Goal: Information Seeking & Learning: Learn about a topic

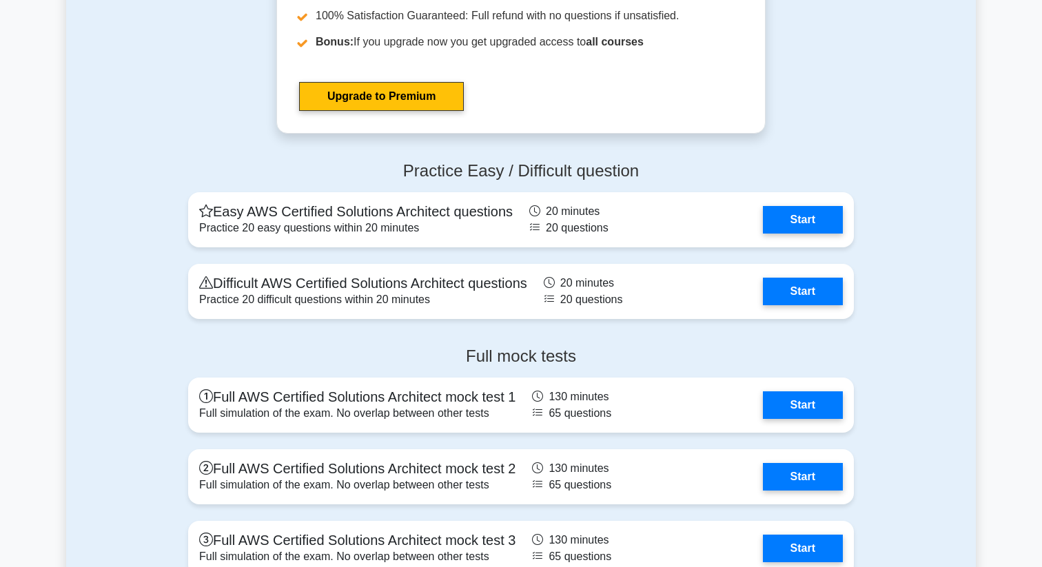
scroll to position [3543, 0]
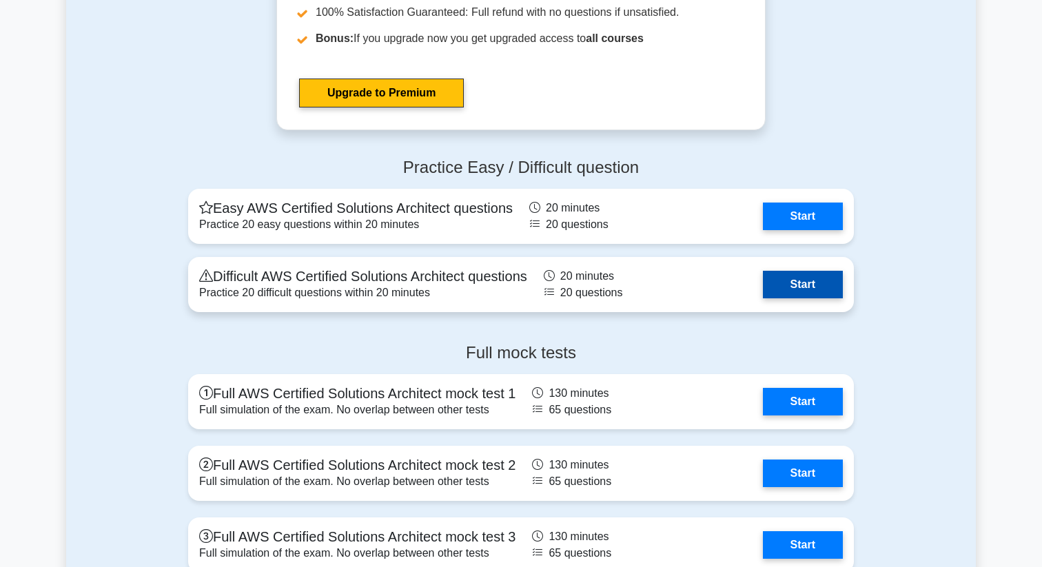
click at [781, 293] on link "Start" at bounding box center [803, 285] width 80 height 28
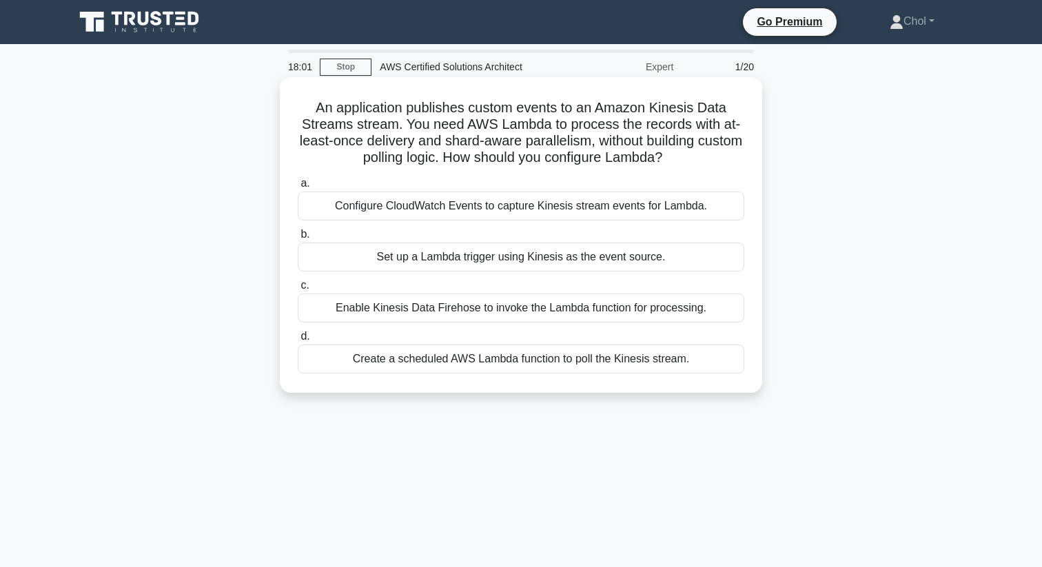
click at [585, 311] on div "Enable Kinesis Data Firehose to invoke the Lambda function for processing." at bounding box center [521, 308] width 447 height 29
click at [298, 290] on input "c. Enable Kinesis Data Firehose to invoke the Lambda function for processing." at bounding box center [298, 285] width 0 height 9
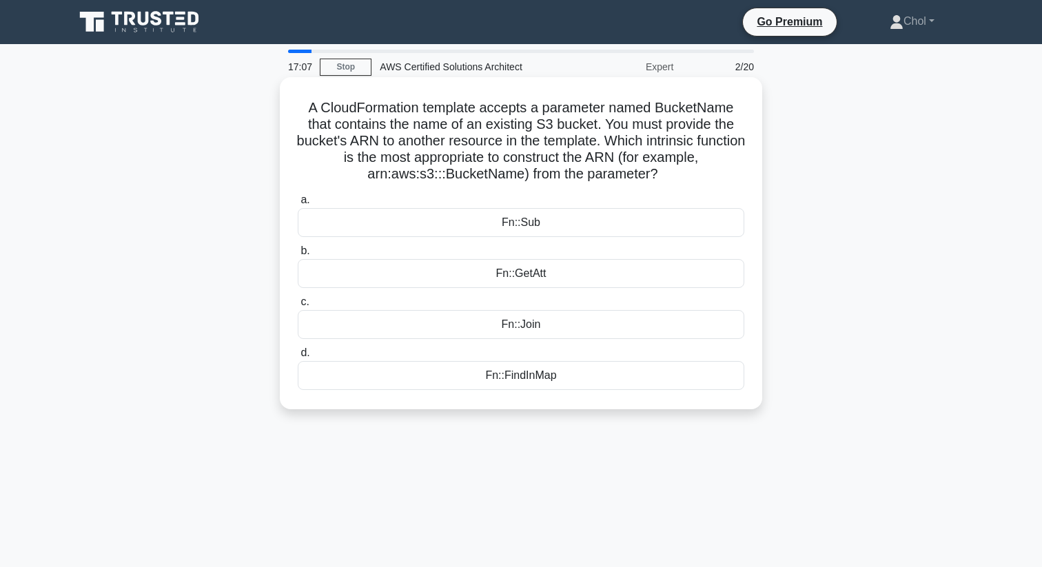
click at [544, 274] on div "Fn::GetAtt" at bounding box center [521, 273] width 447 height 29
click at [298, 256] on input "b. Fn::GetAtt" at bounding box center [298, 251] width 0 height 9
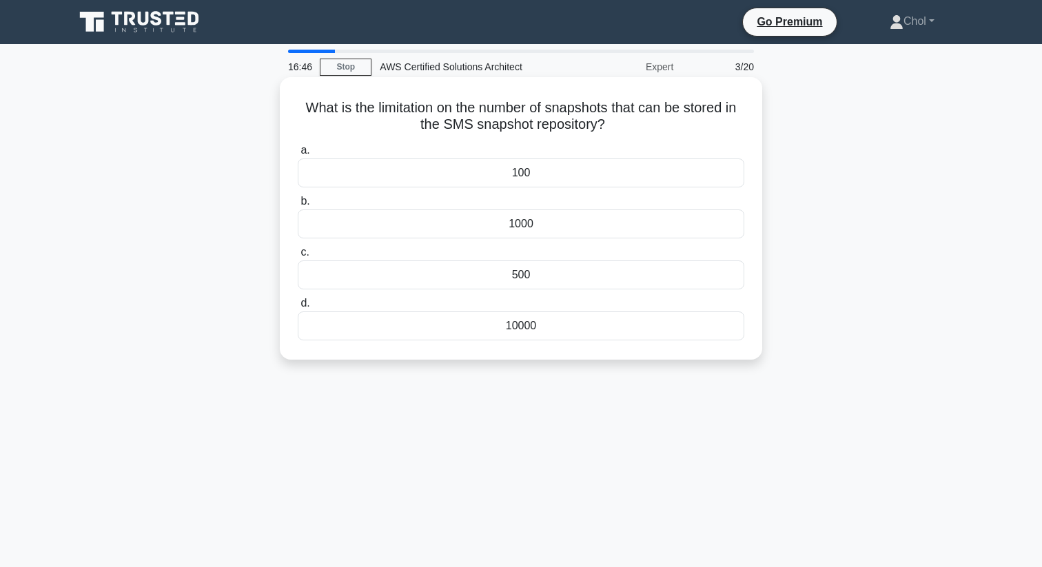
click at [631, 225] on div "1000" at bounding box center [521, 223] width 447 height 29
click at [298, 206] on input "b. 1000" at bounding box center [298, 201] width 0 height 9
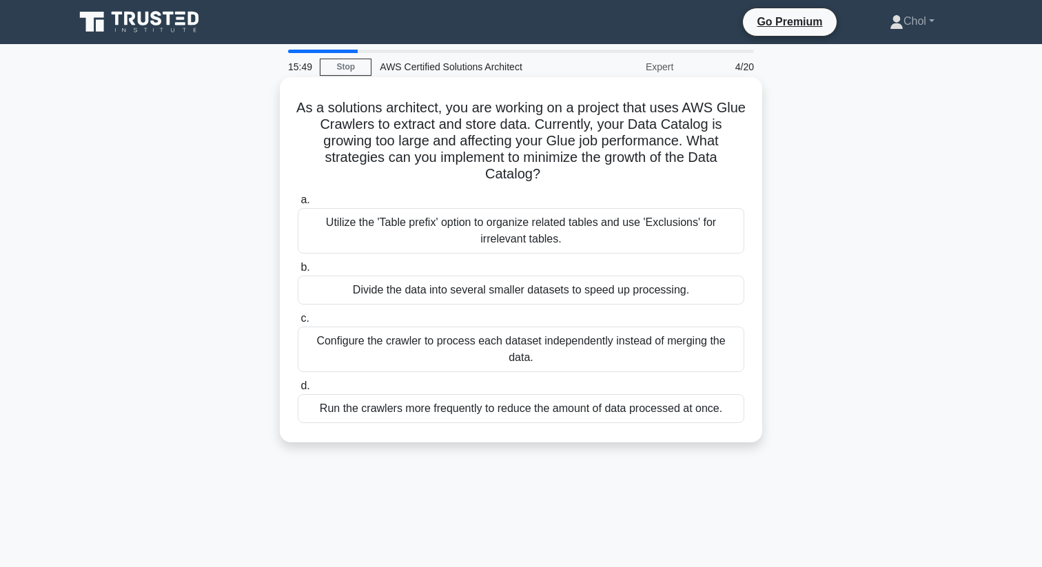
click at [628, 225] on div "Utilize the 'Table prefix' option to organize related tables and use 'Exclusion…" at bounding box center [521, 230] width 447 height 45
click at [298, 205] on input "a. Utilize the 'Table prefix' option to organize related tables and use 'Exclus…" at bounding box center [298, 200] width 0 height 9
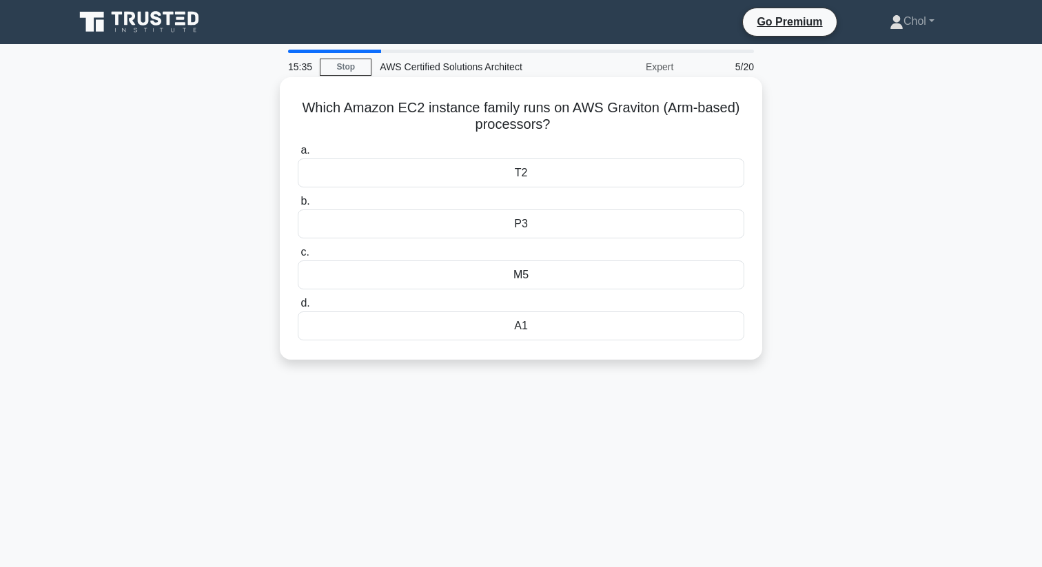
click at [570, 177] on div "T2" at bounding box center [521, 172] width 447 height 29
click at [298, 155] on input "a. T2" at bounding box center [298, 150] width 0 height 9
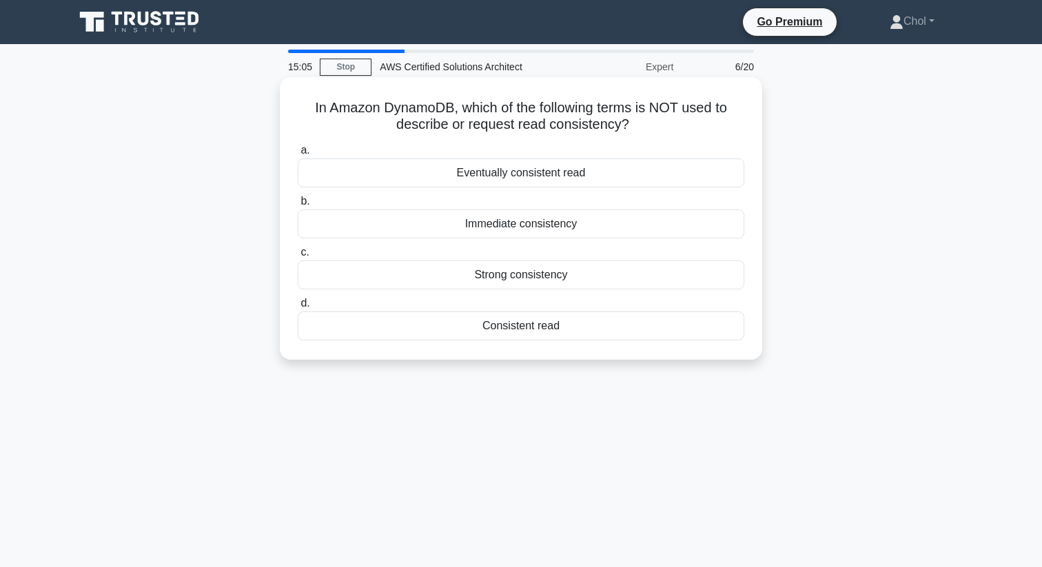
click at [529, 326] on div "Consistent read" at bounding box center [521, 325] width 447 height 29
click at [298, 308] on input "d. Consistent read" at bounding box center [298, 303] width 0 height 9
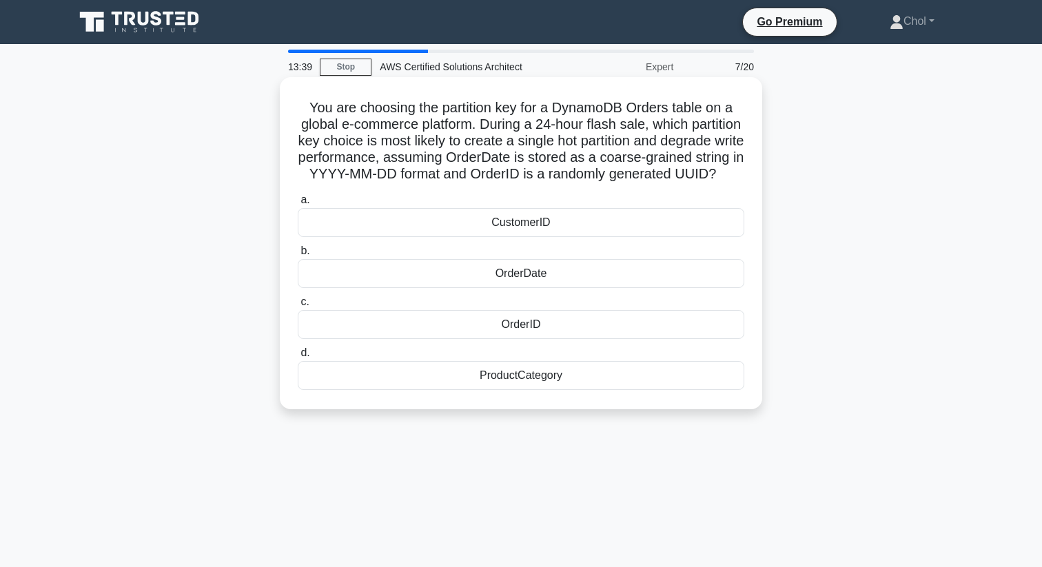
click at [517, 273] on div "OrderDate" at bounding box center [521, 273] width 447 height 29
click at [298, 256] on input "b. OrderDate" at bounding box center [298, 251] width 0 height 9
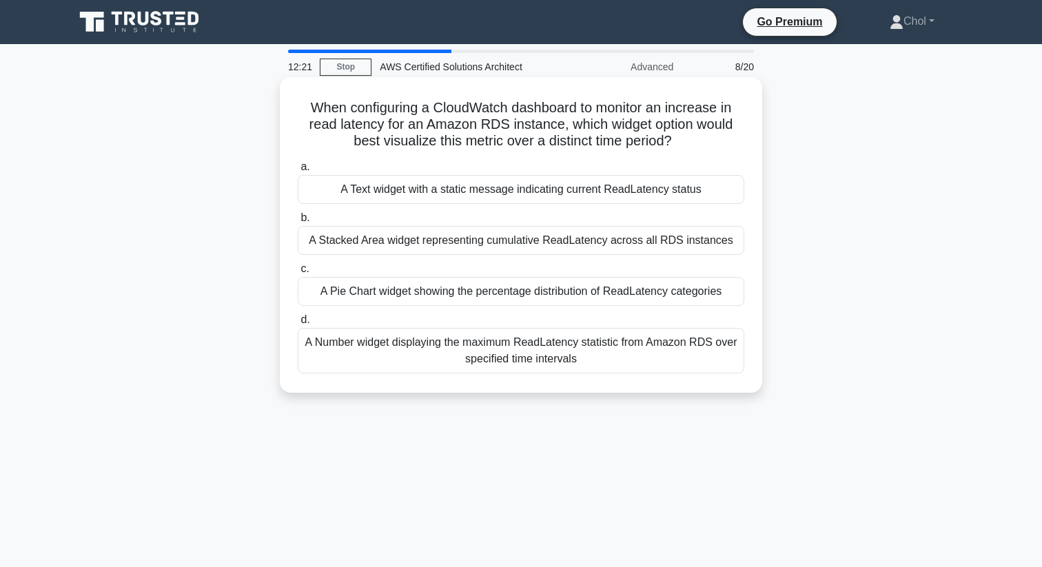
click at [457, 355] on div "A Number widget displaying the maximum ReadLatency statistic from Amazon RDS ov…" at bounding box center [521, 350] width 447 height 45
click at [298, 325] on input "d. A Number widget displaying the maximum ReadLatency statistic from Amazon RDS…" at bounding box center [298, 320] width 0 height 9
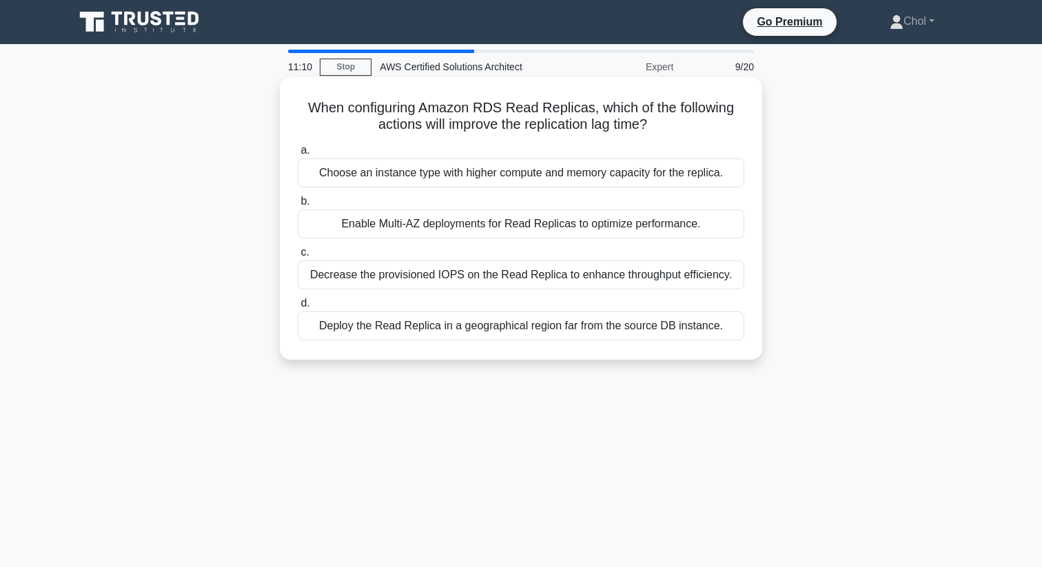
click at [480, 174] on div "Choose an instance type with higher compute and memory capacity for the replica." at bounding box center [521, 172] width 447 height 29
click at [298, 155] on input "a. Choose an instance type with higher compute and memory capacity for the repl…" at bounding box center [298, 150] width 0 height 9
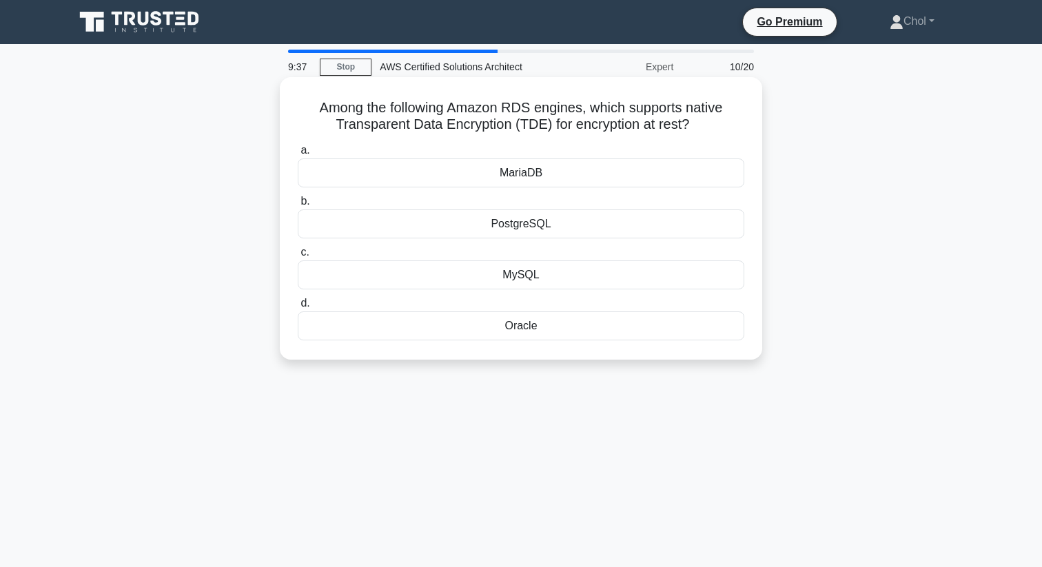
click at [542, 281] on div "MySQL" at bounding box center [521, 274] width 447 height 29
click at [298, 257] on input "c. MySQL" at bounding box center [298, 252] width 0 height 9
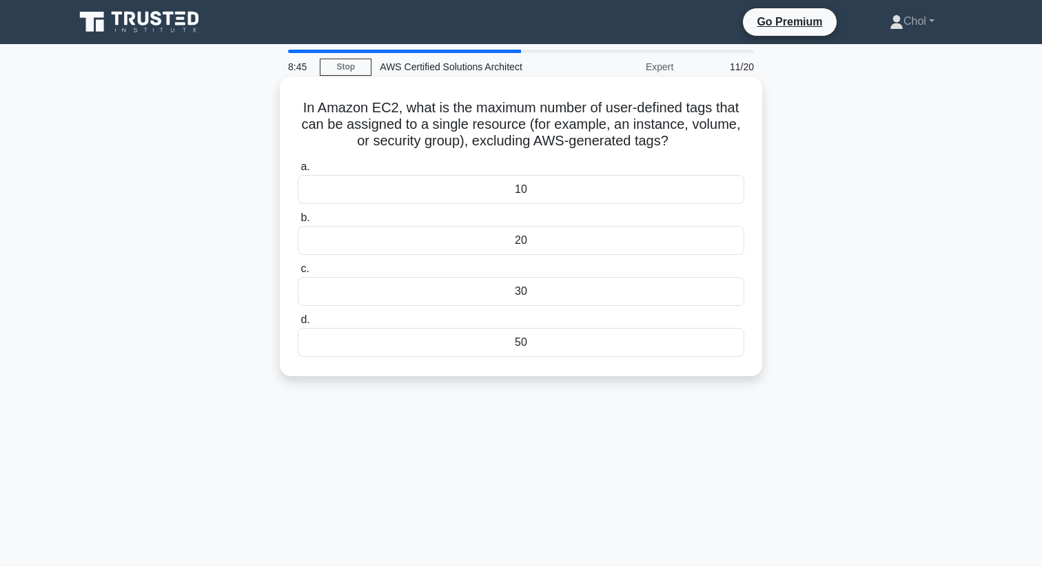
click at [624, 241] on div "20" at bounding box center [521, 240] width 447 height 29
click at [298, 223] on input "b. 20" at bounding box center [298, 218] width 0 height 9
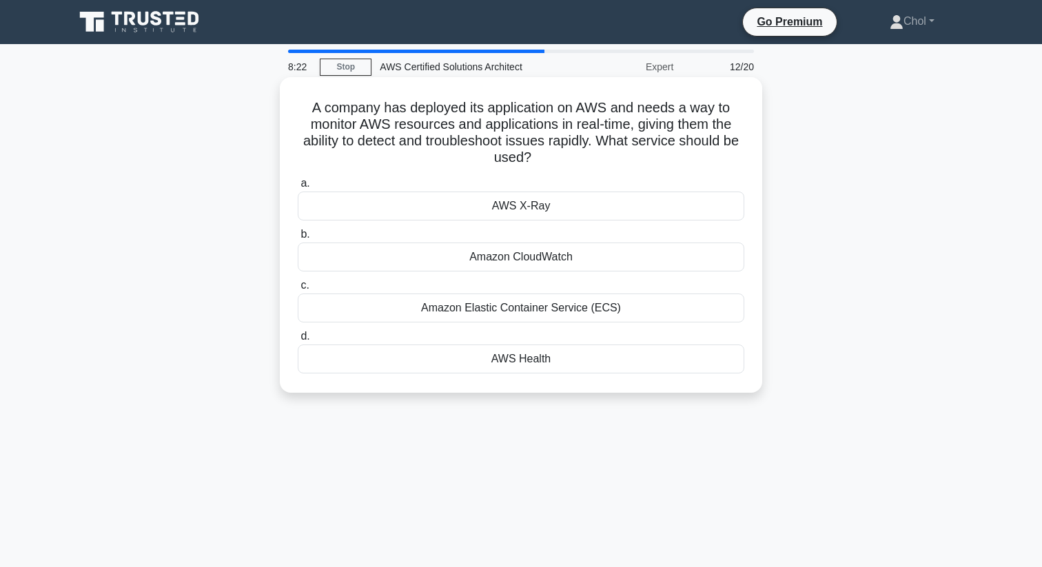
click at [627, 209] on div "AWS X-Ray" at bounding box center [521, 206] width 447 height 29
click at [298, 188] on input "a. AWS X-Ray" at bounding box center [298, 183] width 0 height 9
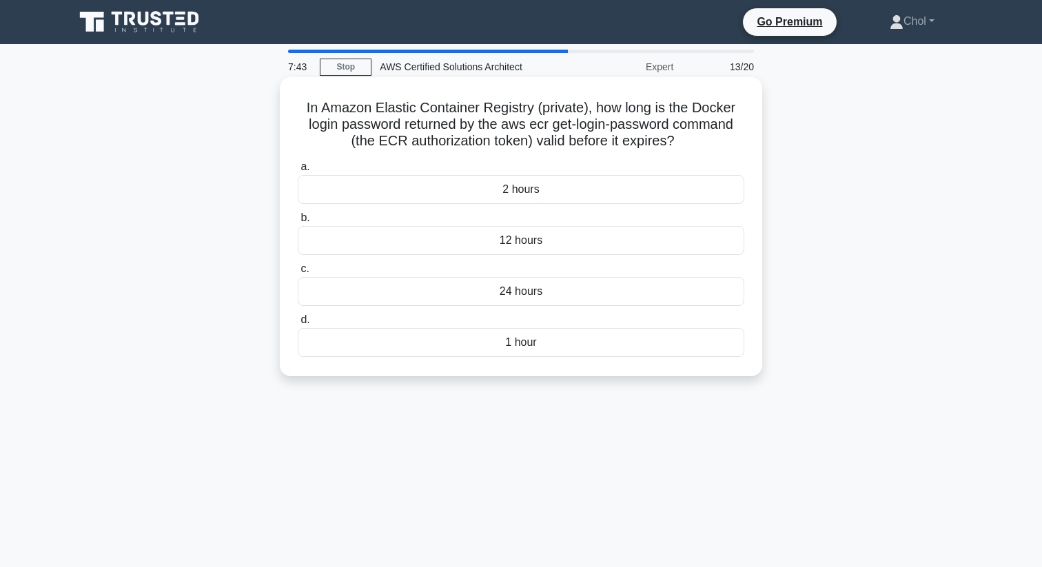
click at [540, 230] on div "12 hours" at bounding box center [521, 240] width 447 height 29
click at [298, 223] on input "b. 12 hours" at bounding box center [298, 218] width 0 height 9
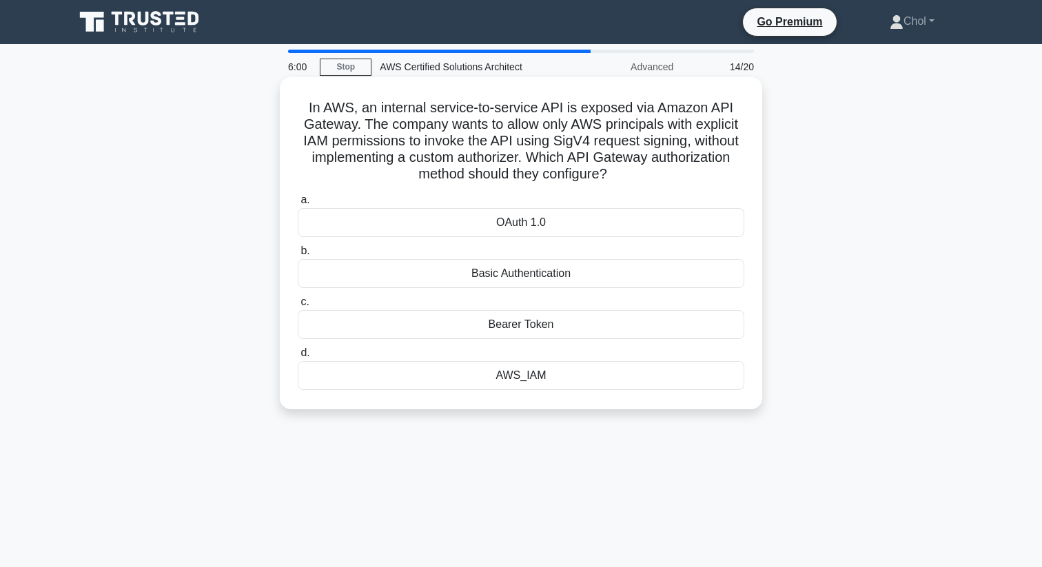
click at [599, 224] on div "OAuth 1.0" at bounding box center [521, 222] width 447 height 29
click at [298, 205] on input "a. OAuth 1.0" at bounding box center [298, 200] width 0 height 9
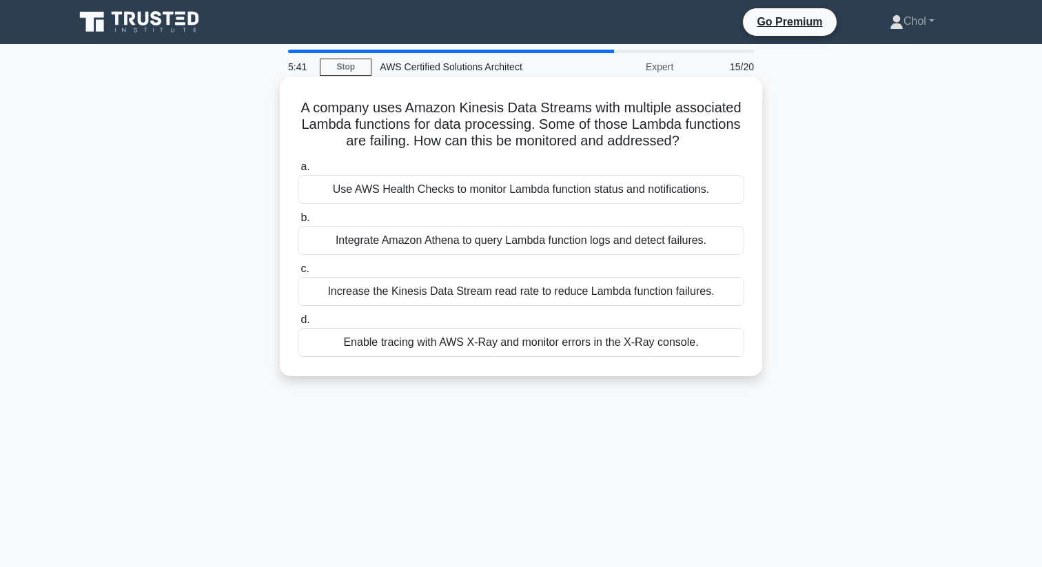
click at [633, 183] on div "Use AWS Health Checks to monitor Lambda function status and notifications." at bounding box center [521, 189] width 447 height 29
click at [298, 172] on input "a. Use AWS Health Checks to monitor Lambda function status and notifications." at bounding box center [298, 167] width 0 height 9
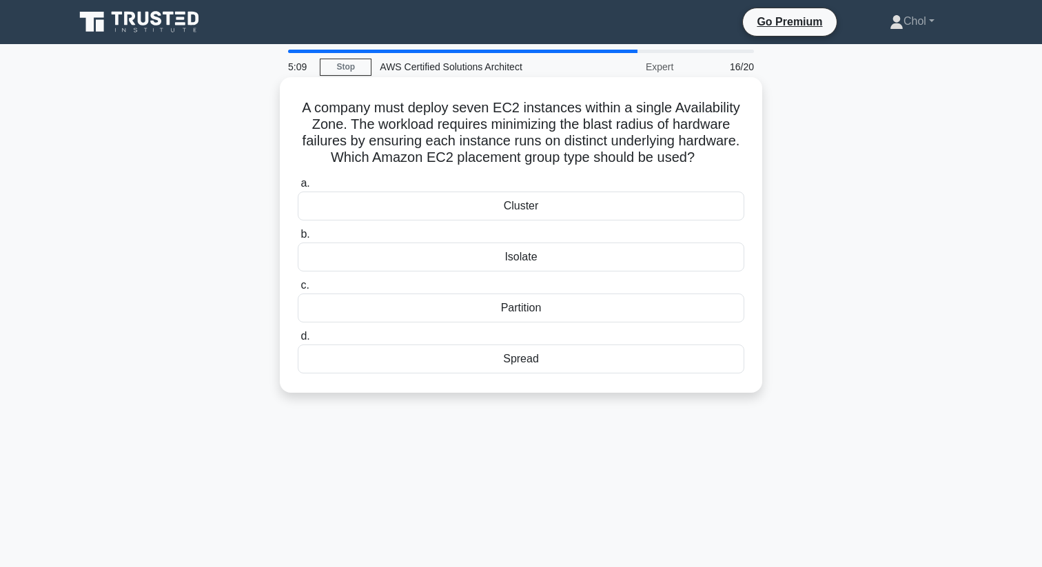
click at [594, 201] on div "Cluster" at bounding box center [521, 206] width 447 height 29
click at [298, 188] on input "a. Cluster" at bounding box center [298, 183] width 0 height 9
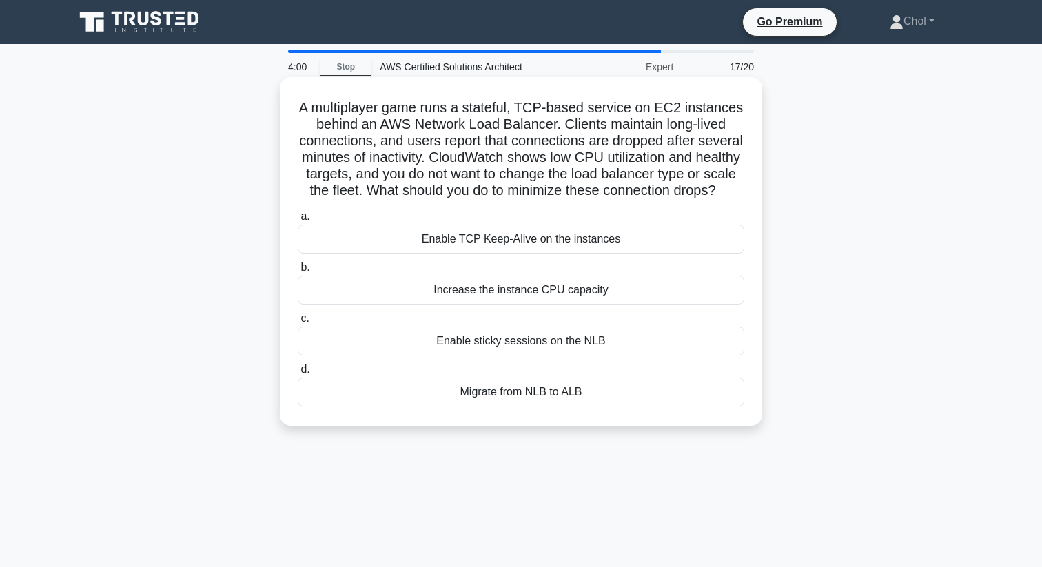
click at [633, 238] on div "Enable TCP Keep-Alive on the instances" at bounding box center [521, 239] width 447 height 29
click at [298, 221] on input "a. Enable TCP Keep-Alive on the instances" at bounding box center [298, 216] width 0 height 9
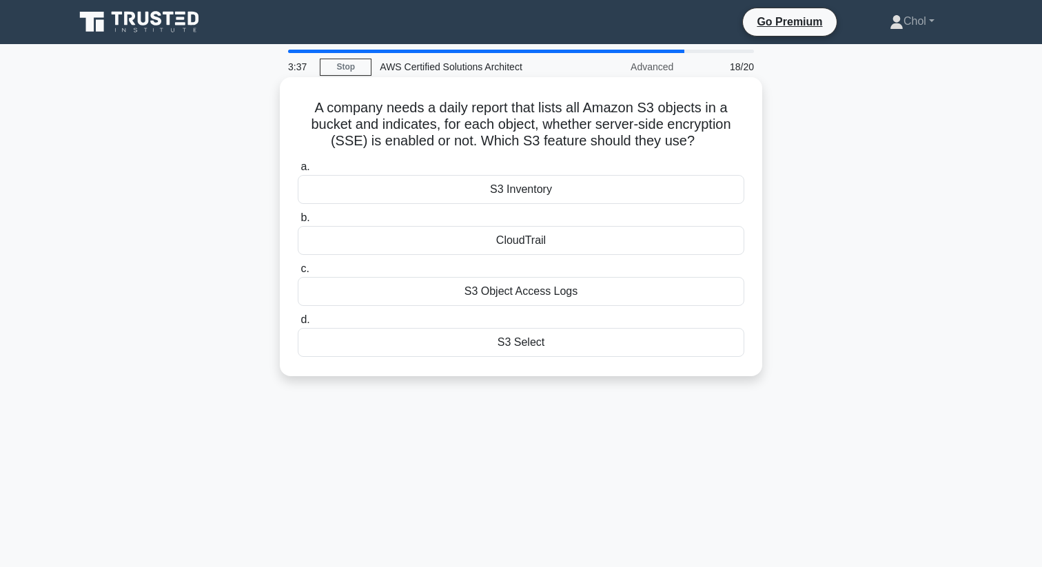
click at [593, 288] on div "S3 Object Access Logs" at bounding box center [521, 291] width 447 height 29
click at [298, 274] on input "c. S3 Object Access Logs" at bounding box center [298, 269] width 0 height 9
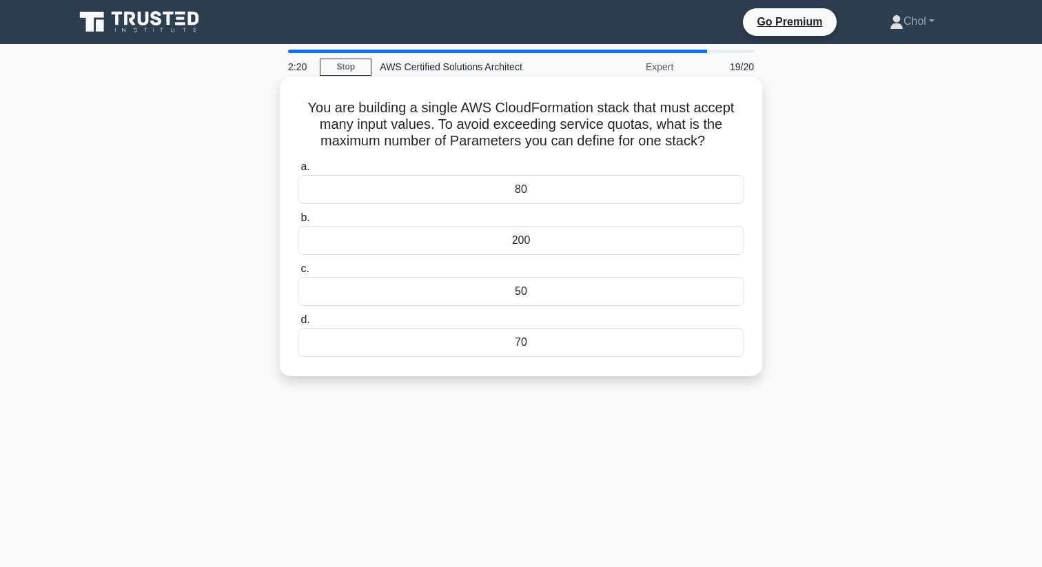
click at [535, 242] on div "200" at bounding box center [521, 240] width 447 height 29
click at [298, 223] on input "b. 200" at bounding box center [298, 218] width 0 height 9
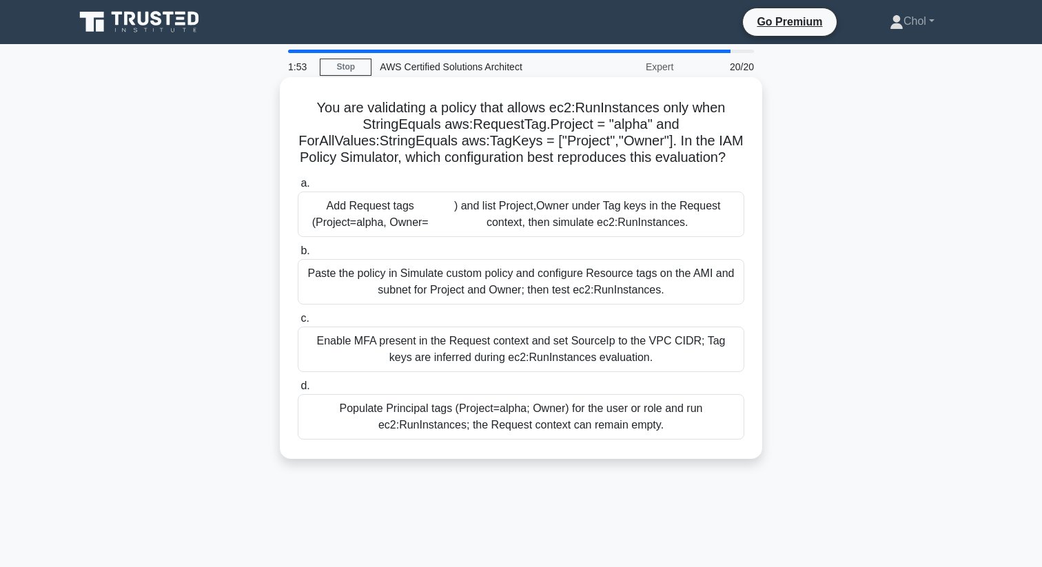
click at [421, 345] on div "Enable MFA present in the Request context and set SourceIp to the VPC CIDR; Tag…" at bounding box center [521, 349] width 447 height 45
click at [298, 323] on input "c. Enable MFA present in the Request context and set SourceIp to the VPC CIDR; …" at bounding box center [298, 318] width 0 height 9
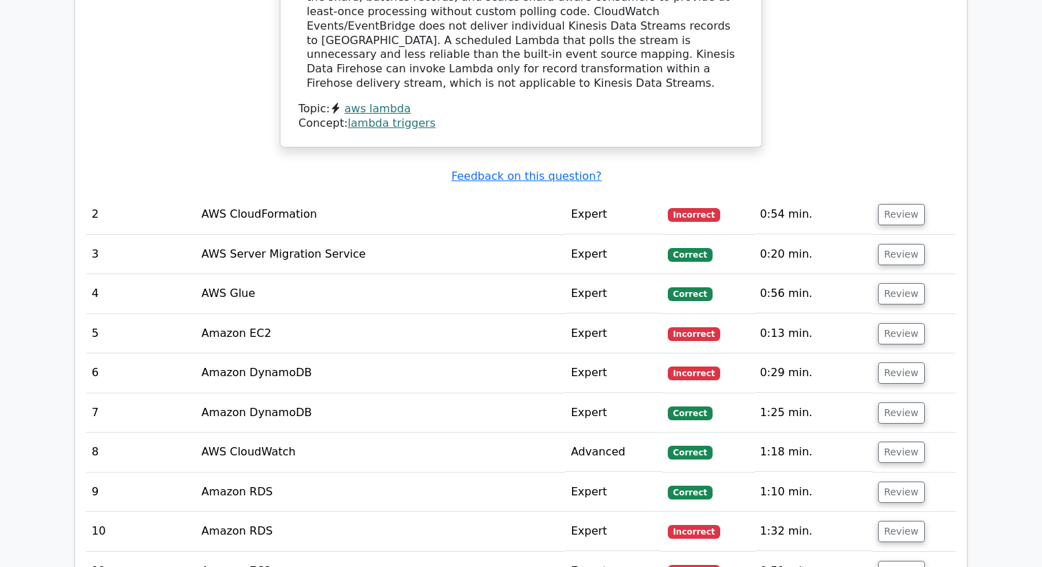
scroll to position [1821, 0]
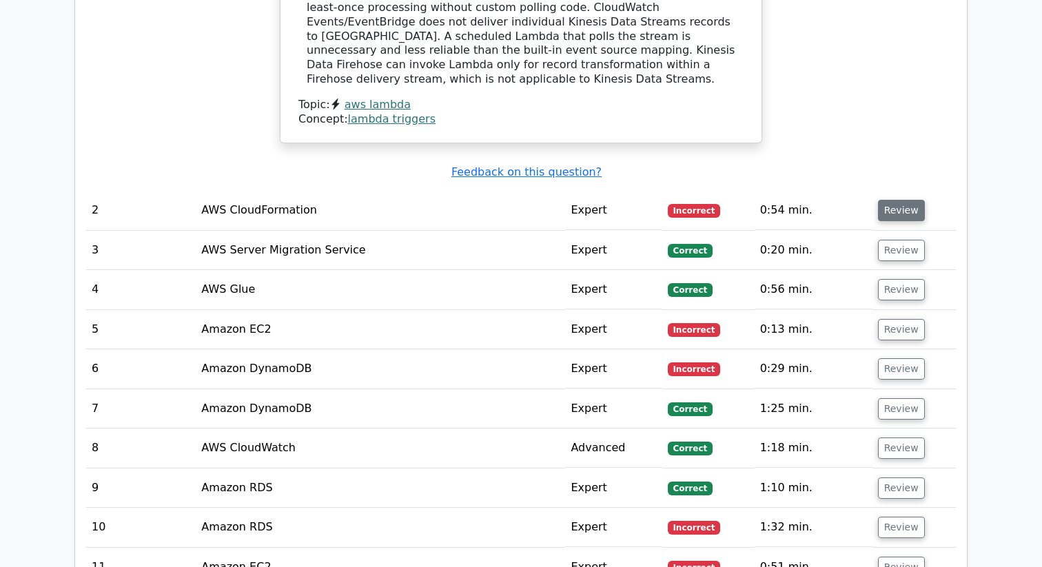
click at [888, 200] on button "Review" at bounding box center [901, 210] width 47 height 21
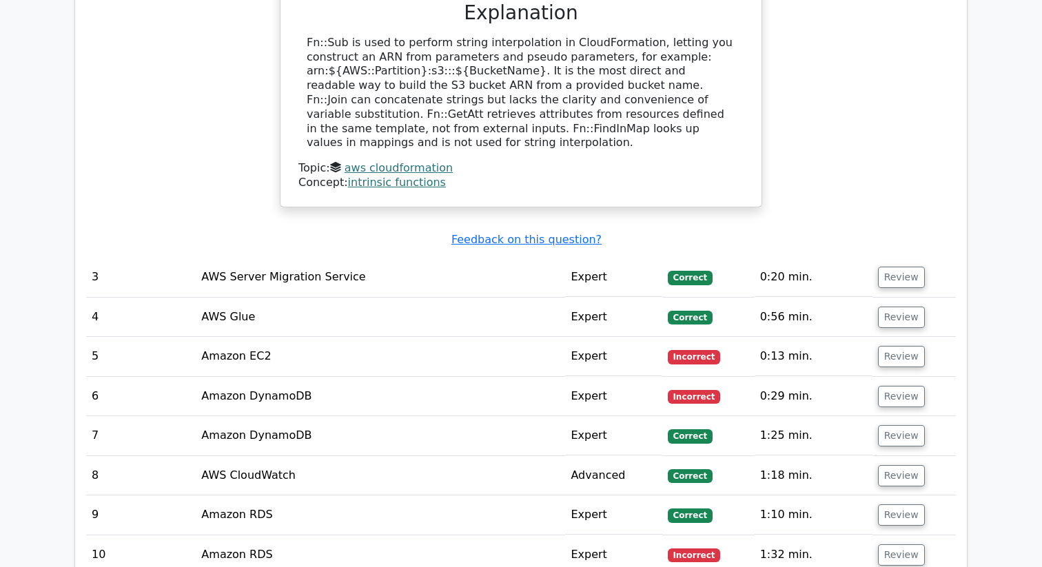
scroll to position [2371, 0]
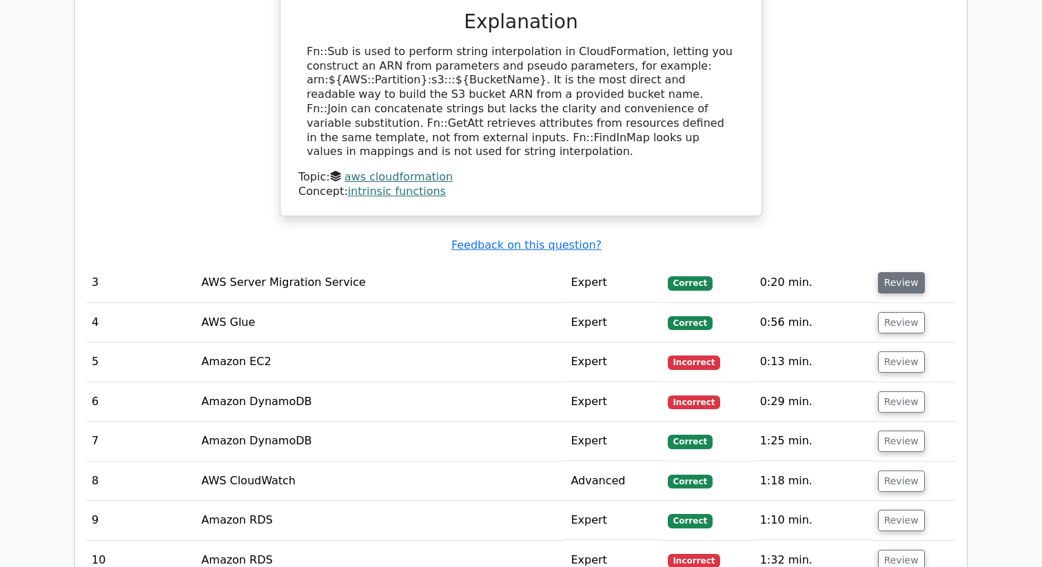
click at [899, 272] on button "Review" at bounding box center [901, 282] width 47 height 21
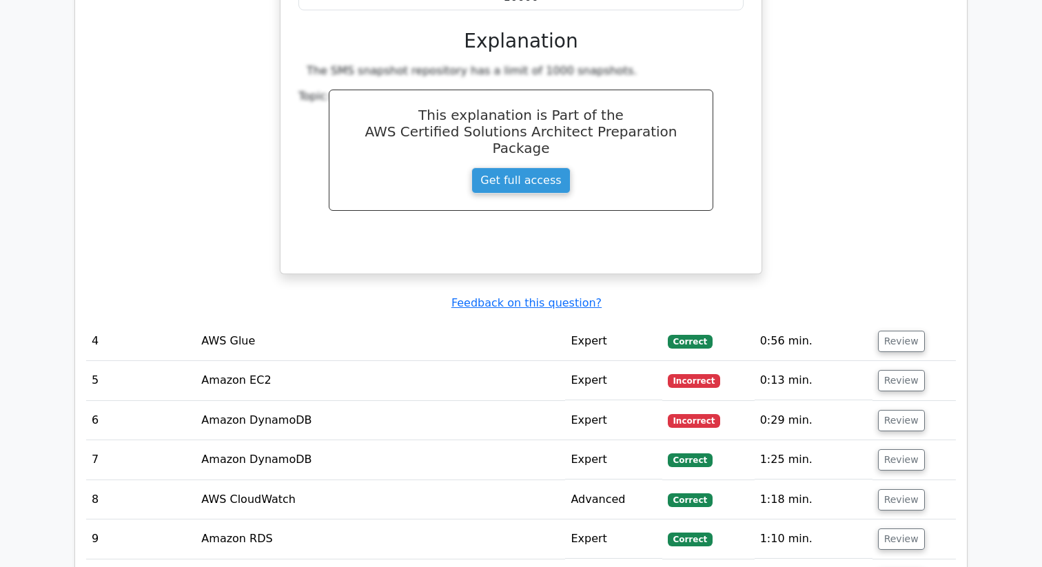
scroll to position [2911, 0]
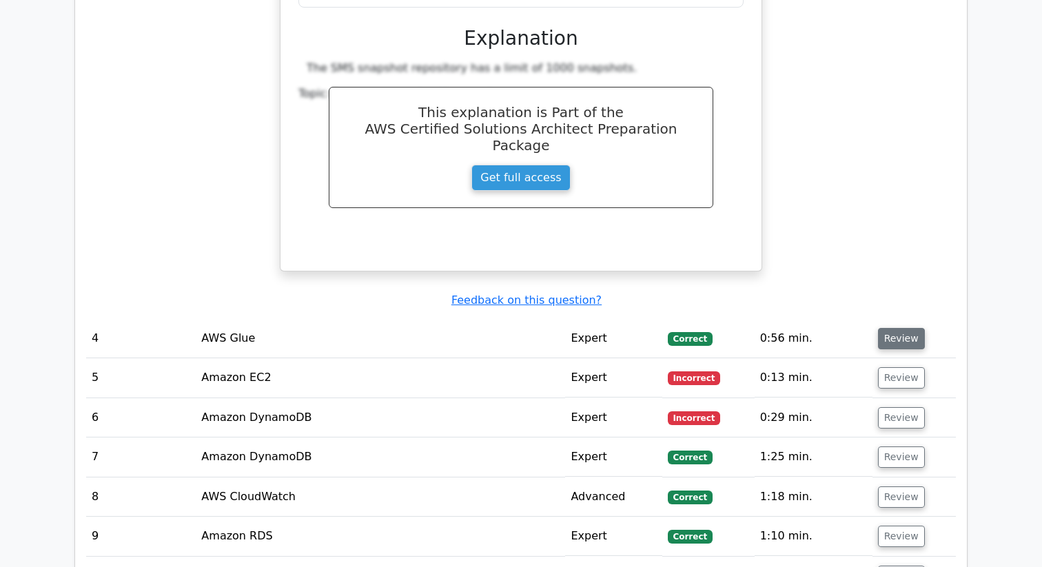
click at [905, 328] on button "Review" at bounding box center [901, 338] width 47 height 21
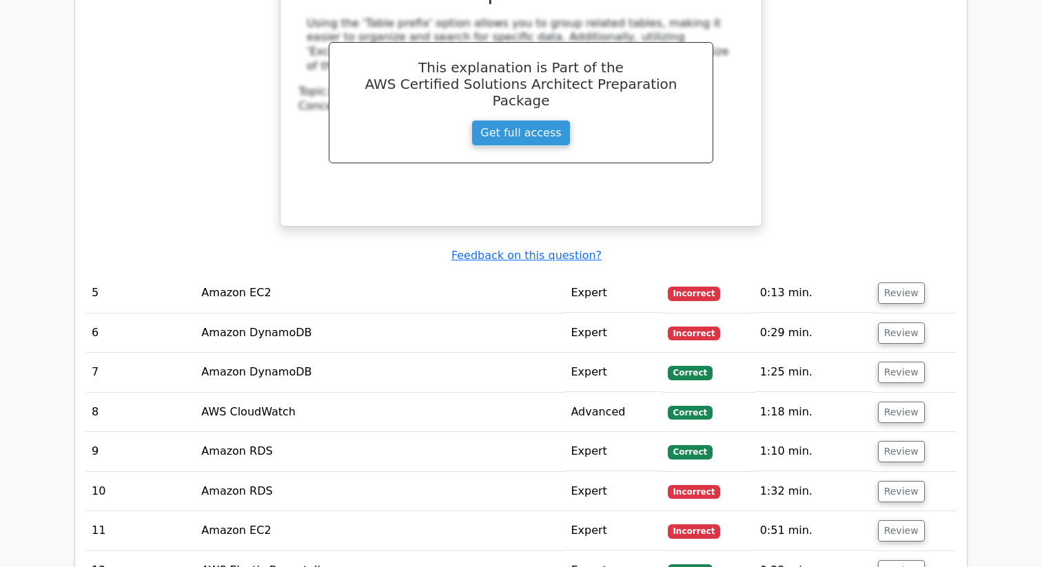
scroll to position [3642, 0]
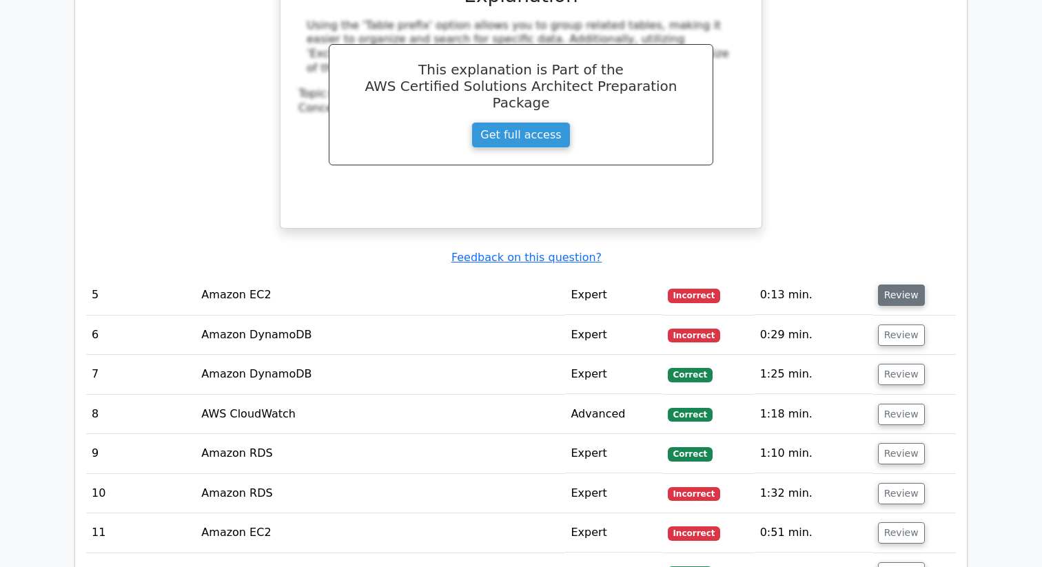
click at [904, 285] on button "Review" at bounding box center [901, 295] width 47 height 21
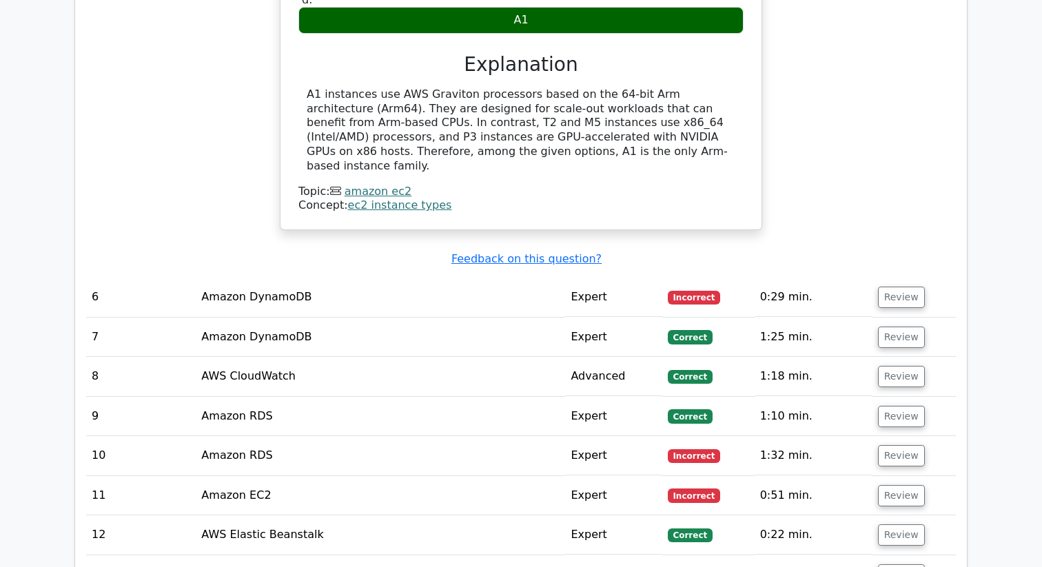
scroll to position [4172, 0]
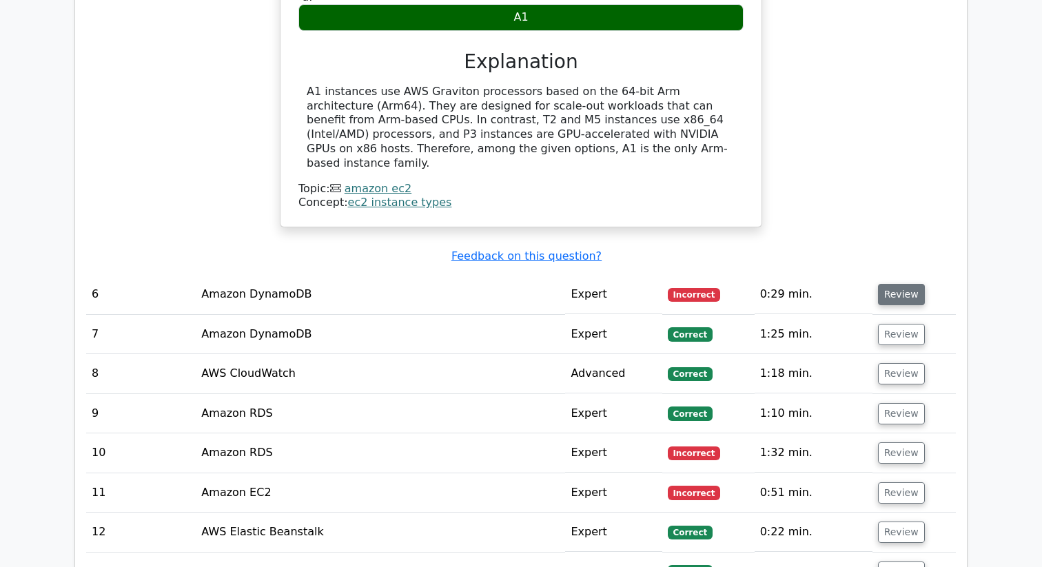
click at [892, 284] on button "Review" at bounding box center [901, 294] width 47 height 21
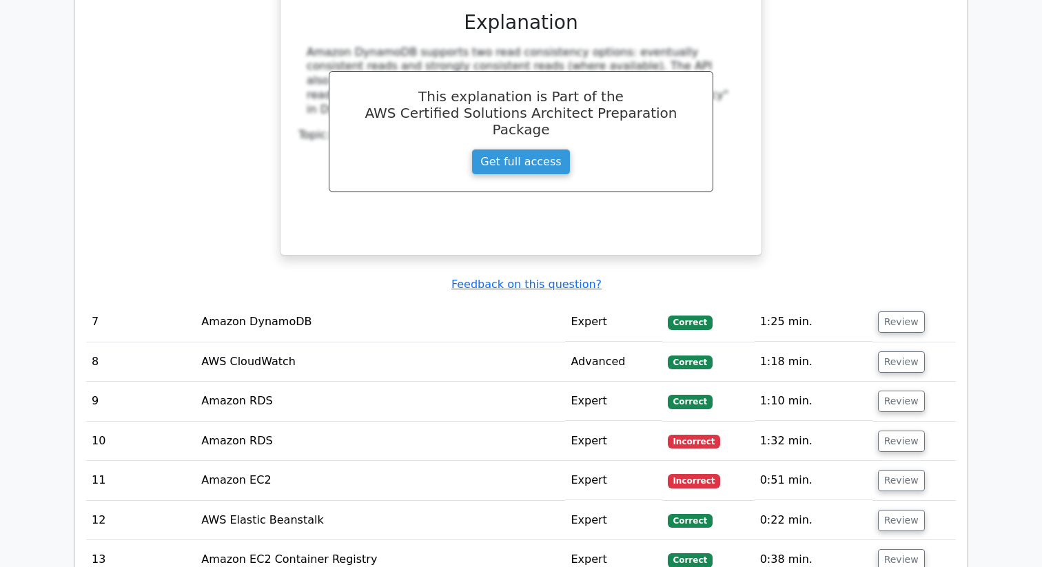
scroll to position [4758, 0]
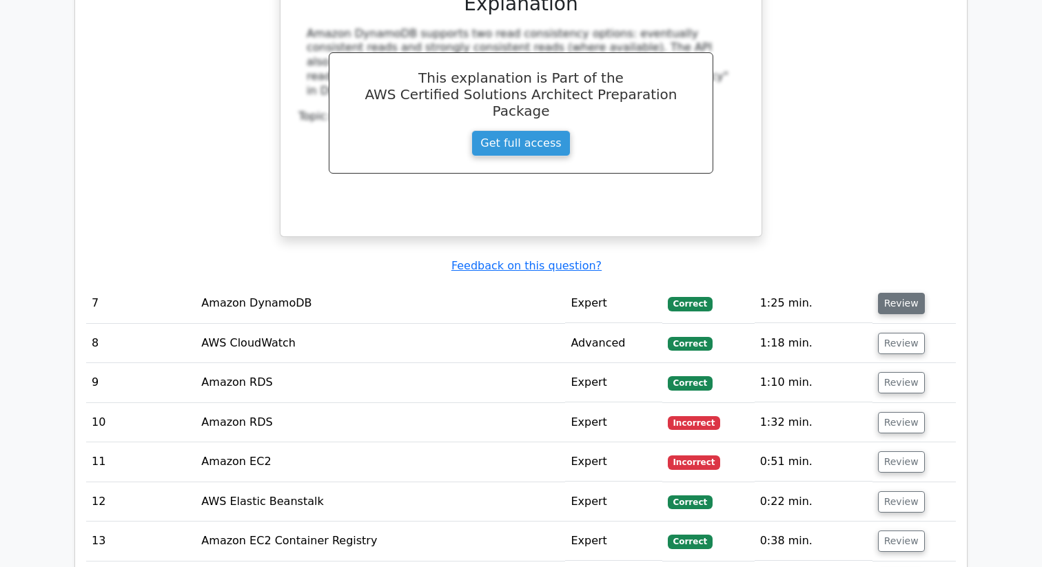
click at [901, 293] on button "Review" at bounding box center [901, 303] width 47 height 21
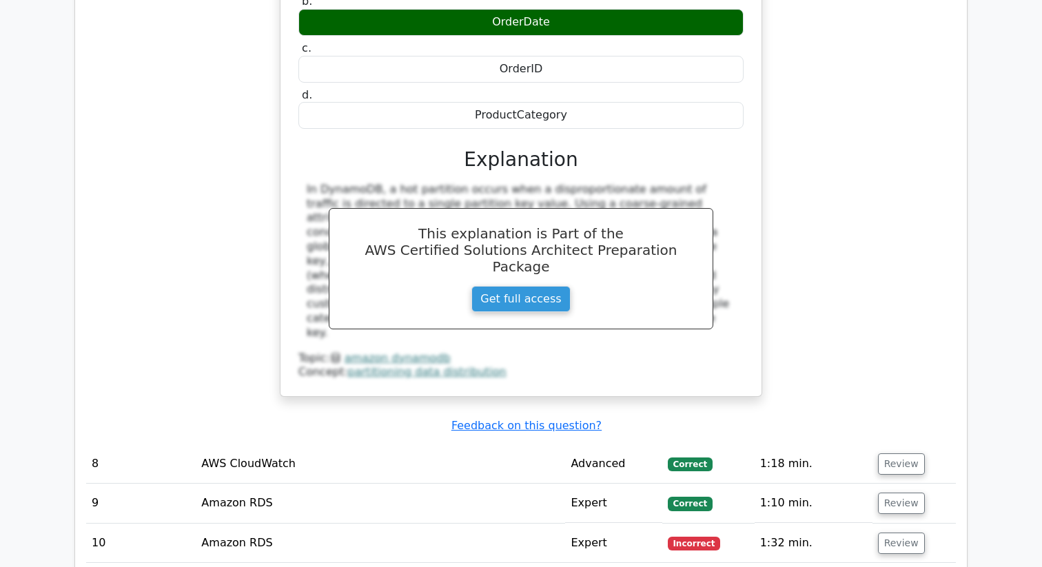
scroll to position [5300, 0]
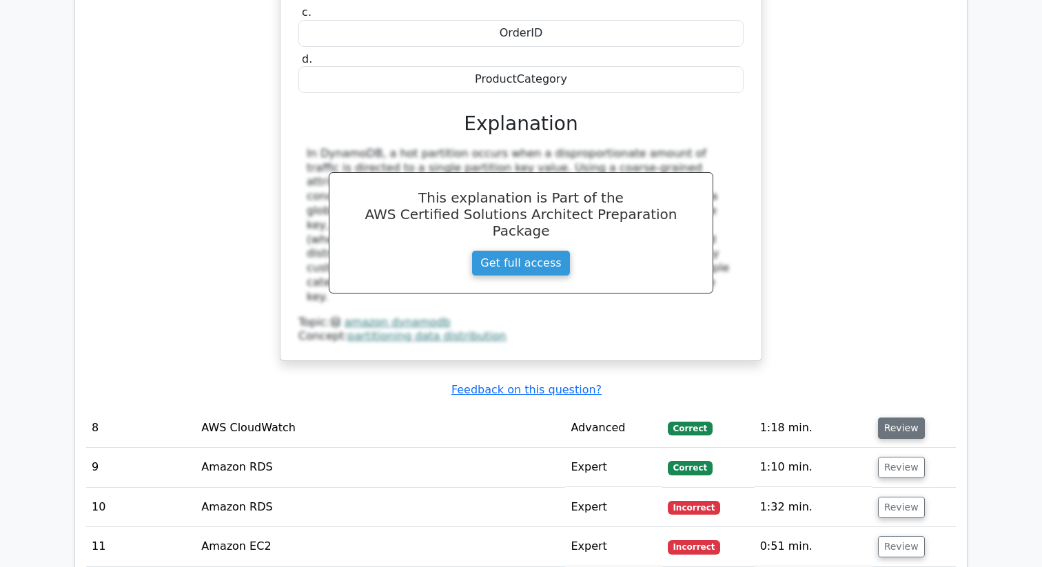
click at [904, 418] on button "Review" at bounding box center [901, 428] width 47 height 21
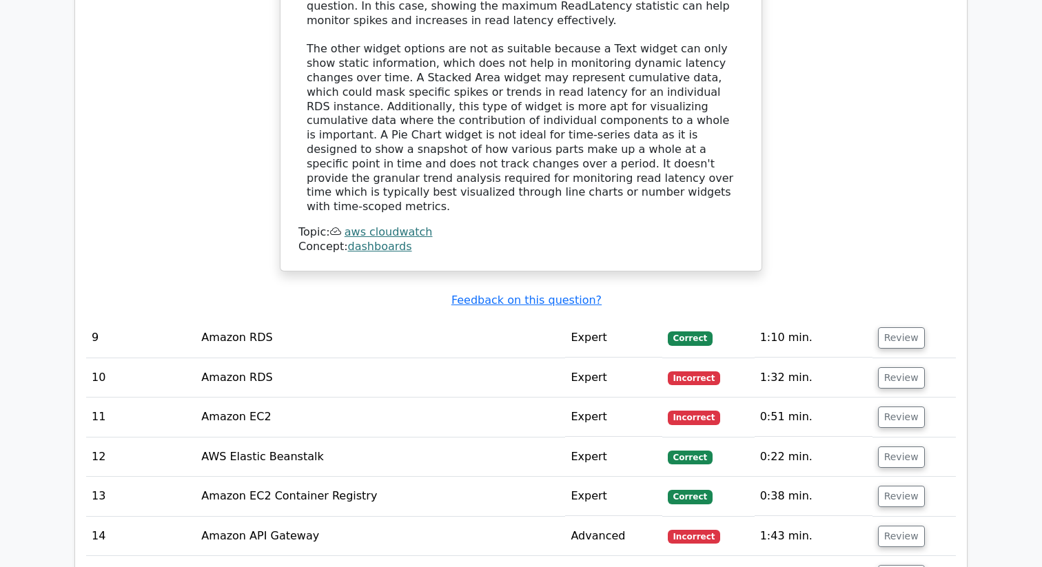
scroll to position [6180, 0]
click at [896, 328] on button "Review" at bounding box center [901, 338] width 47 height 21
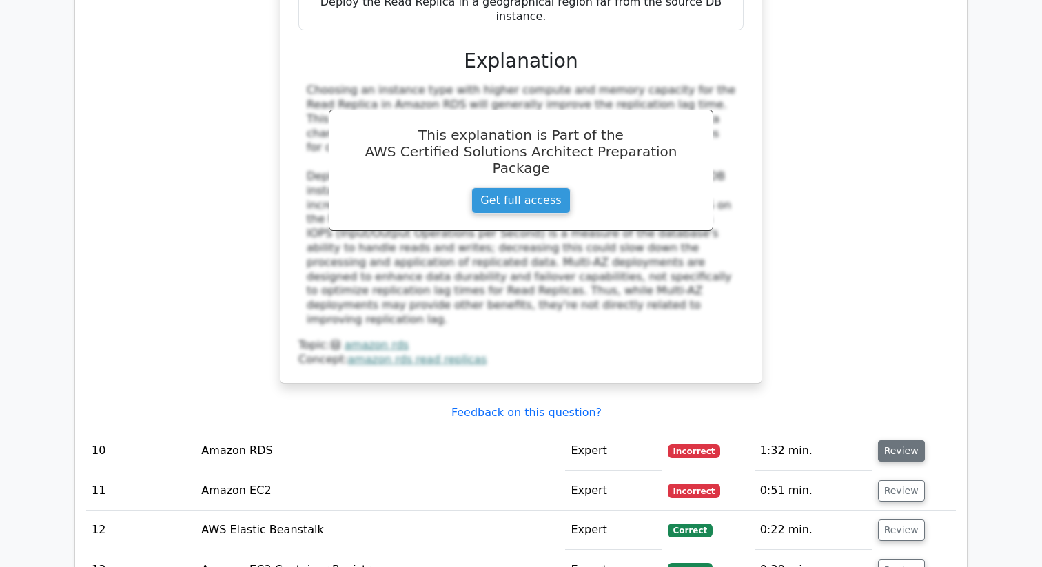
scroll to position [6806, 0]
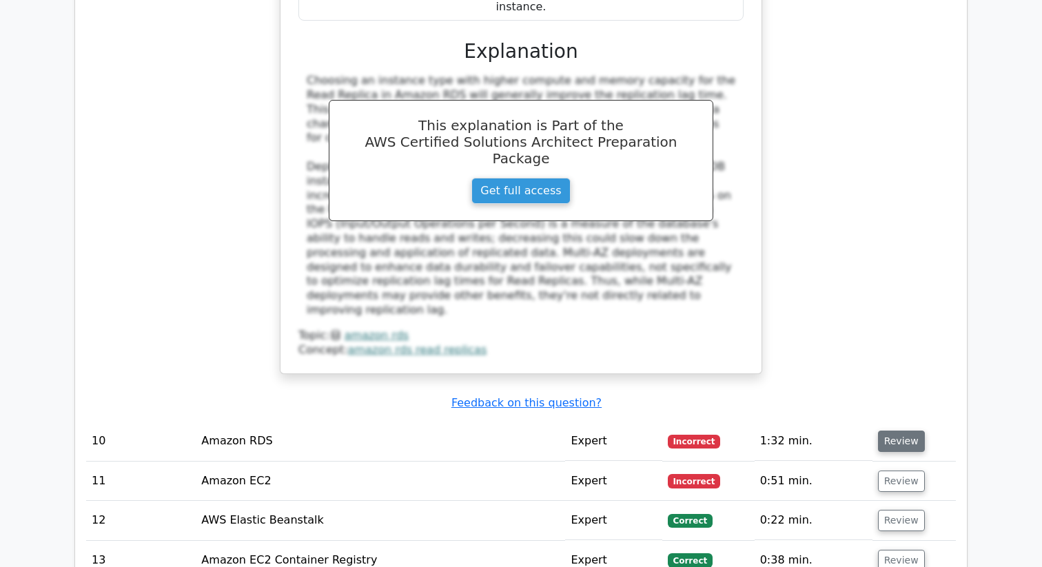
click at [899, 431] on button "Review" at bounding box center [901, 441] width 47 height 21
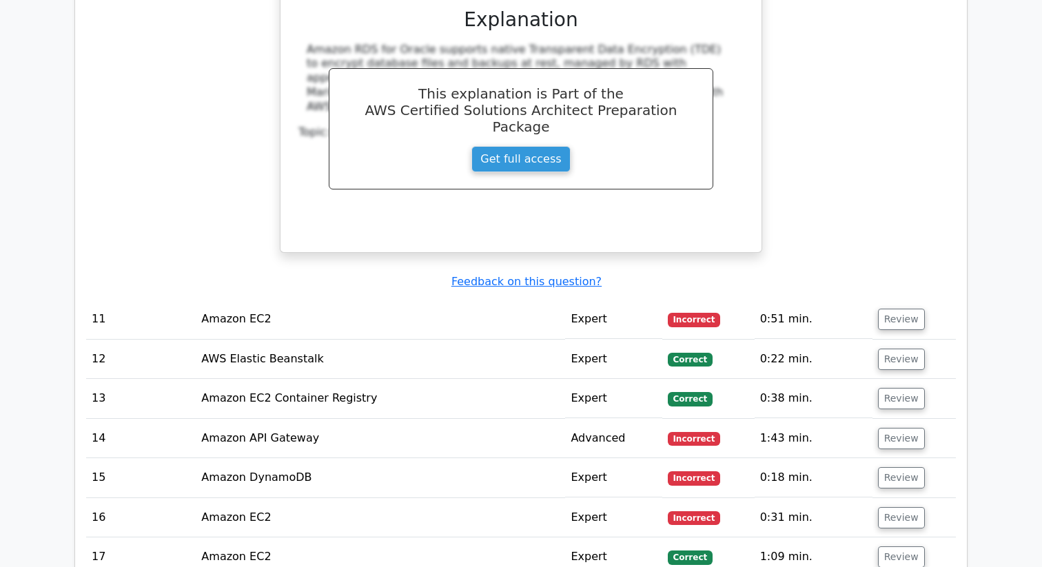
scroll to position [7497, 0]
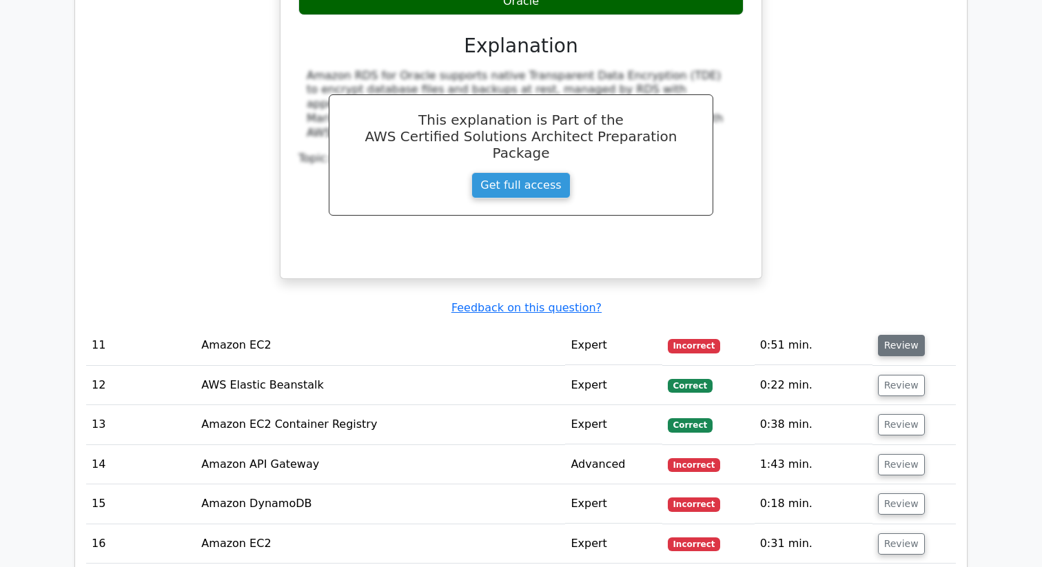
click at [906, 335] on button "Review" at bounding box center [901, 345] width 47 height 21
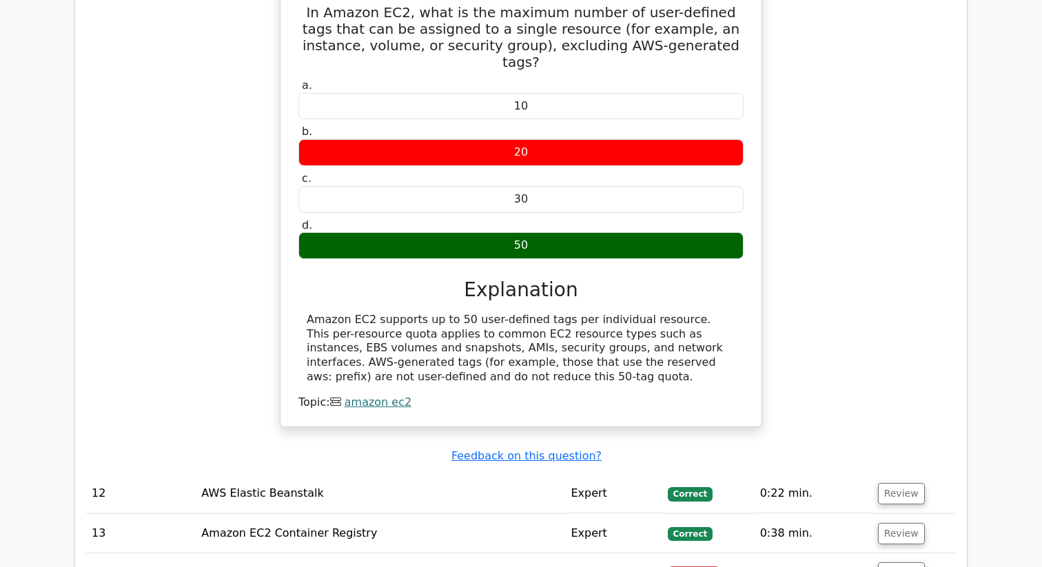
scroll to position [7883, 0]
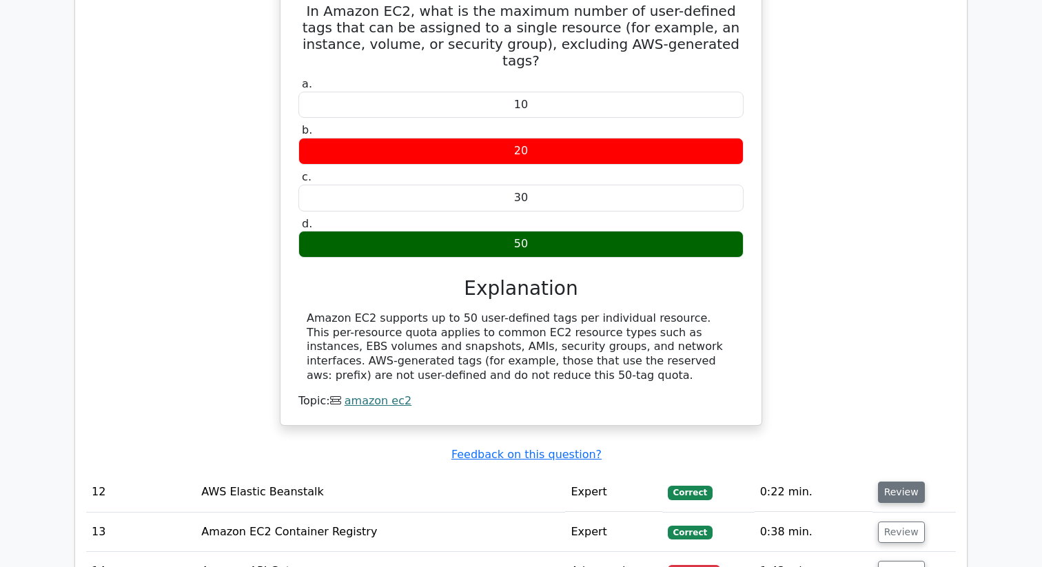
click at [895, 482] on button "Review" at bounding box center [901, 492] width 47 height 21
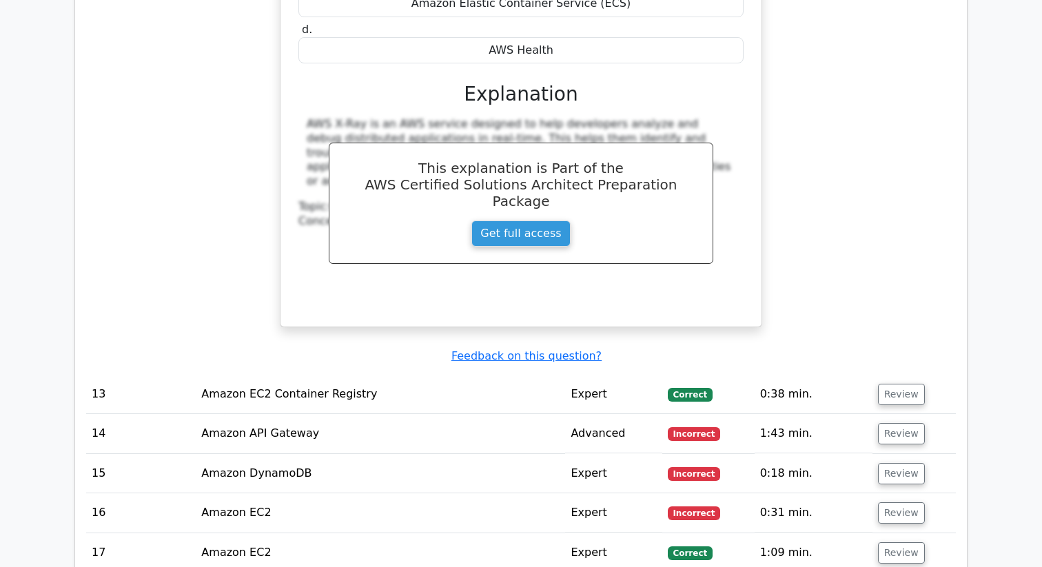
scroll to position [8607, 0]
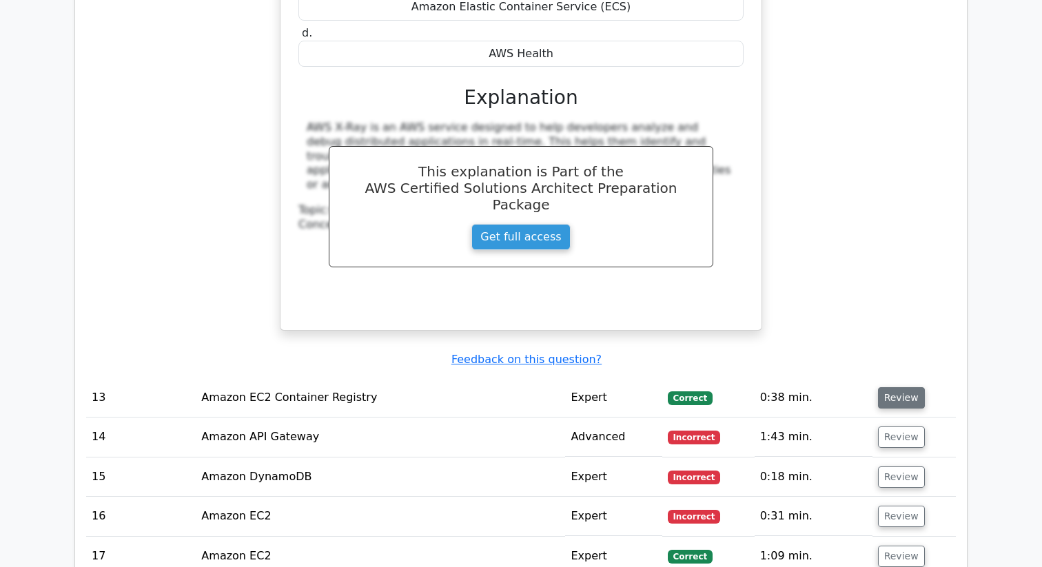
click at [900, 387] on button "Review" at bounding box center [901, 397] width 47 height 21
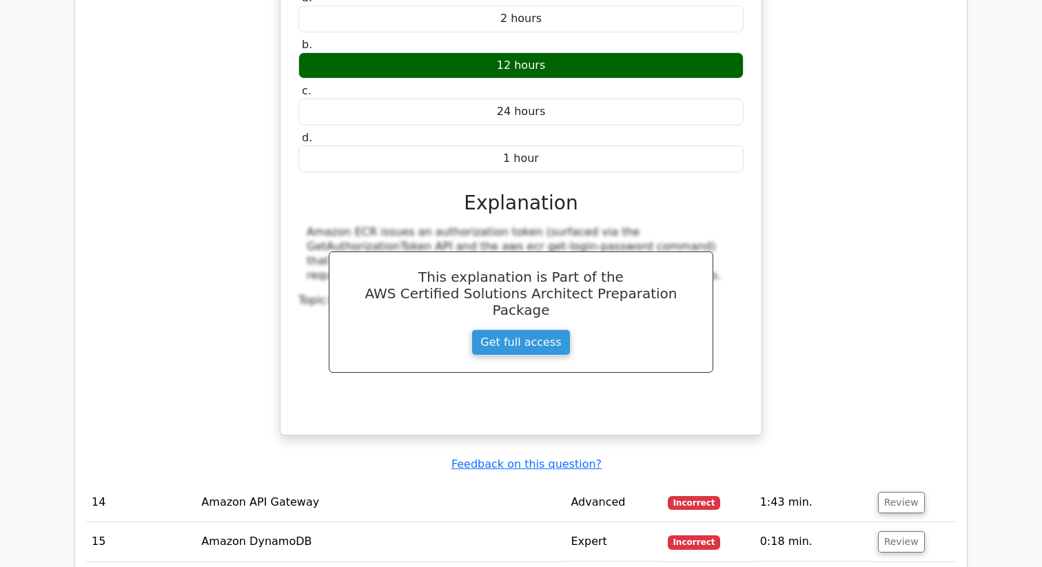
scroll to position [9157, 0]
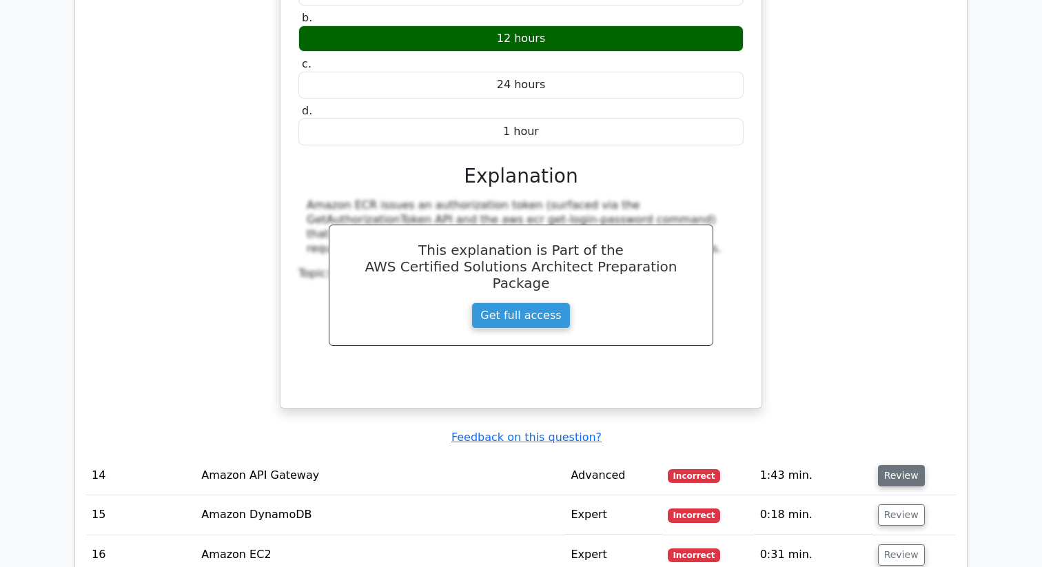
click at [892, 465] on button "Review" at bounding box center [901, 475] width 47 height 21
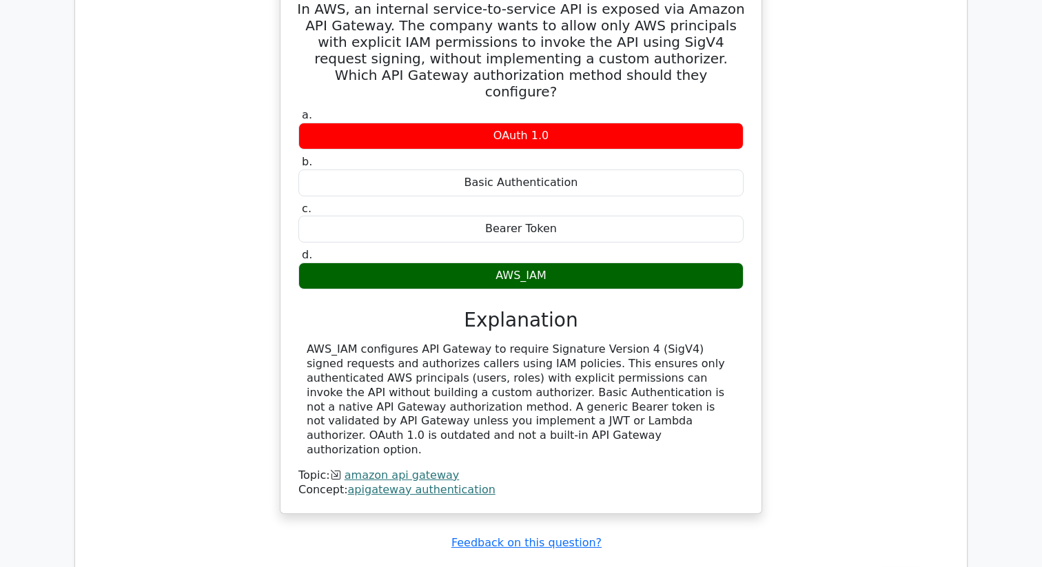
scroll to position [9676, 0]
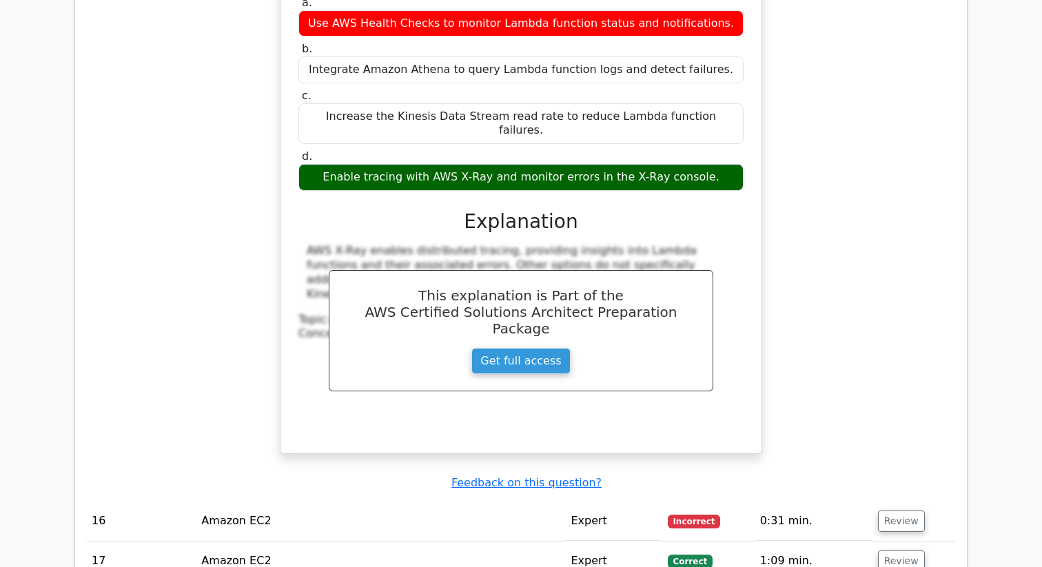
scroll to position [10376, 0]
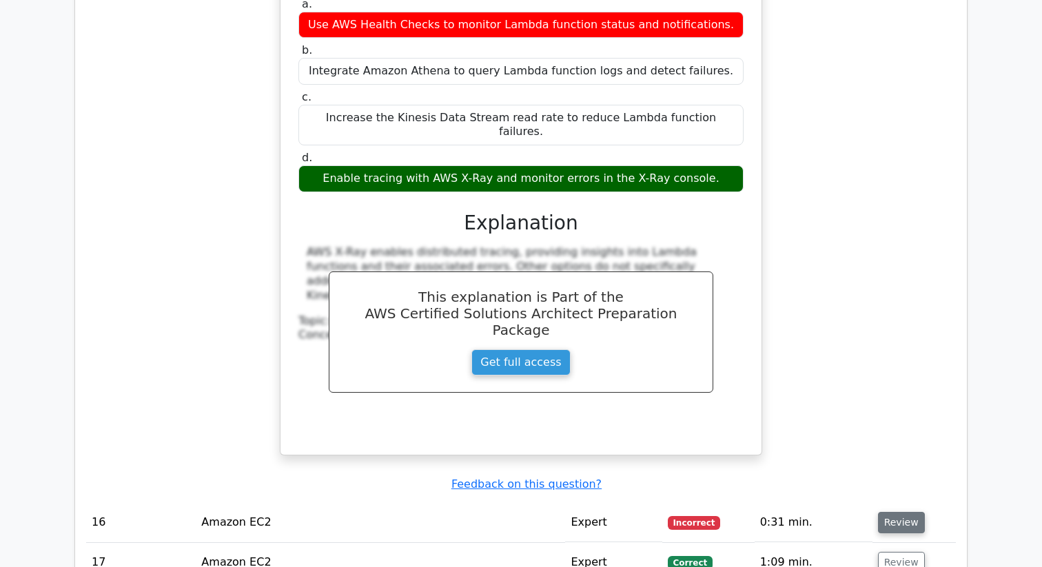
click at [901, 512] on button "Review" at bounding box center [901, 522] width 47 height 21
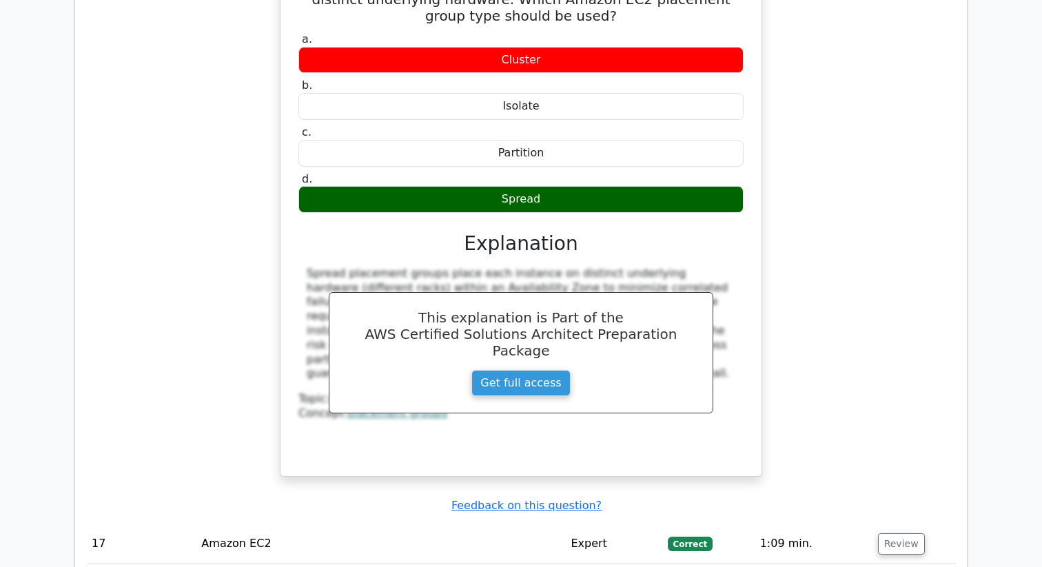
scroll to position [11003, 0]
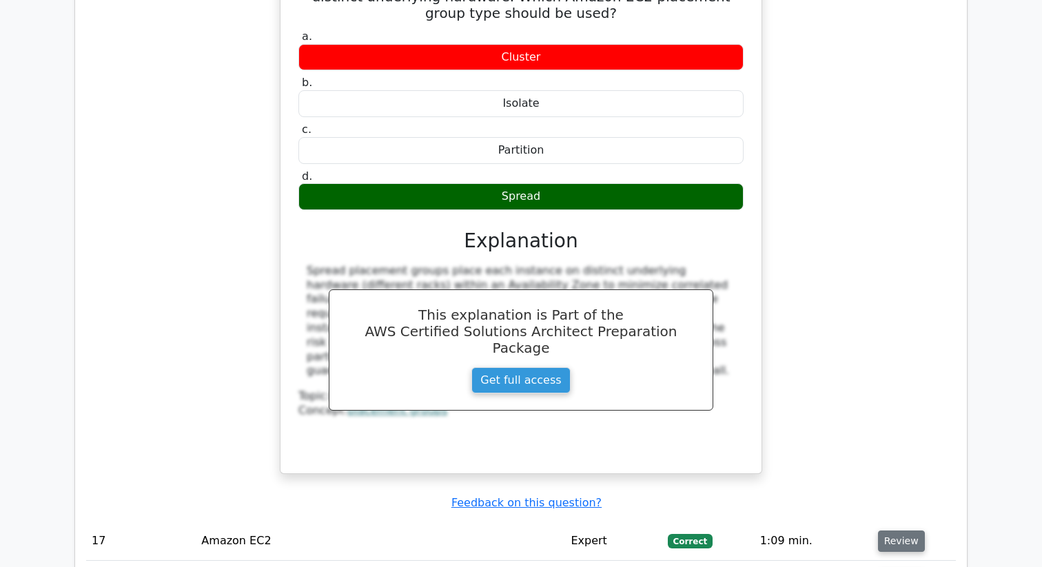
click at [896, 531] on button "Review" at bounding box center [901, 541] width 47 height 21
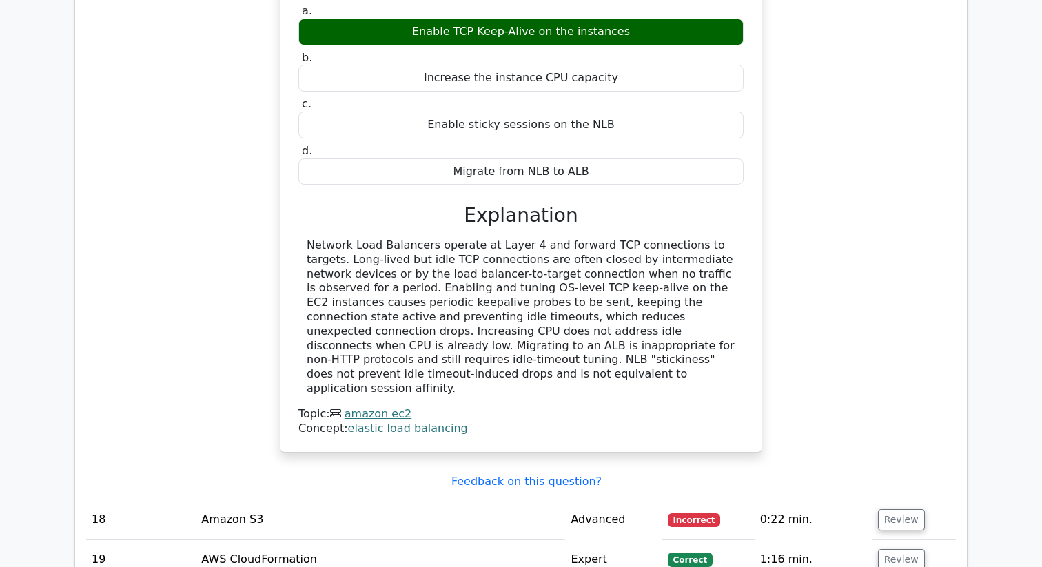
scroll to position [11767, 0]
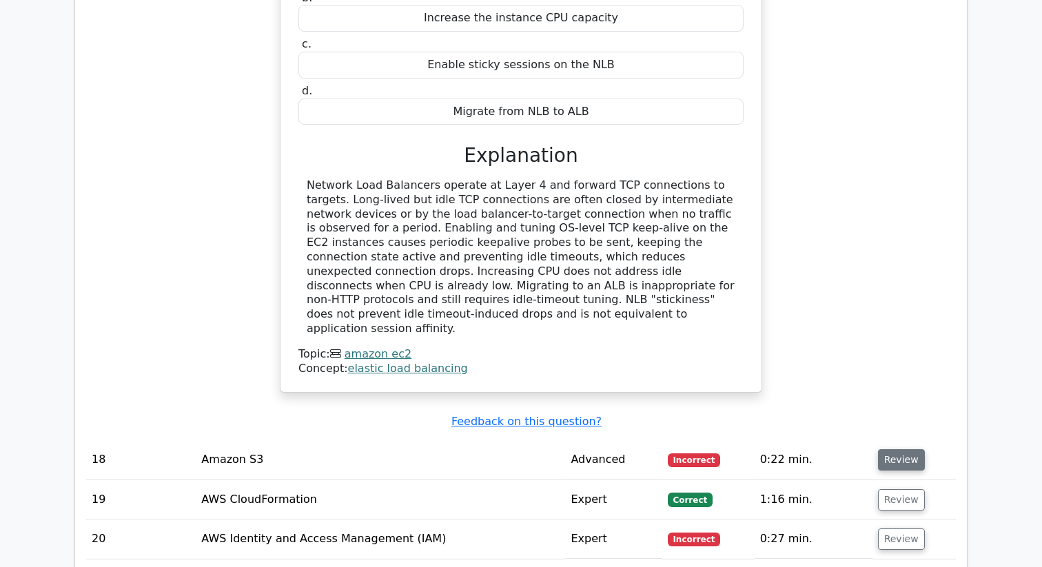
click at [903, 449] on button "Review" at bounding box center [901, 459] width 47 height 21
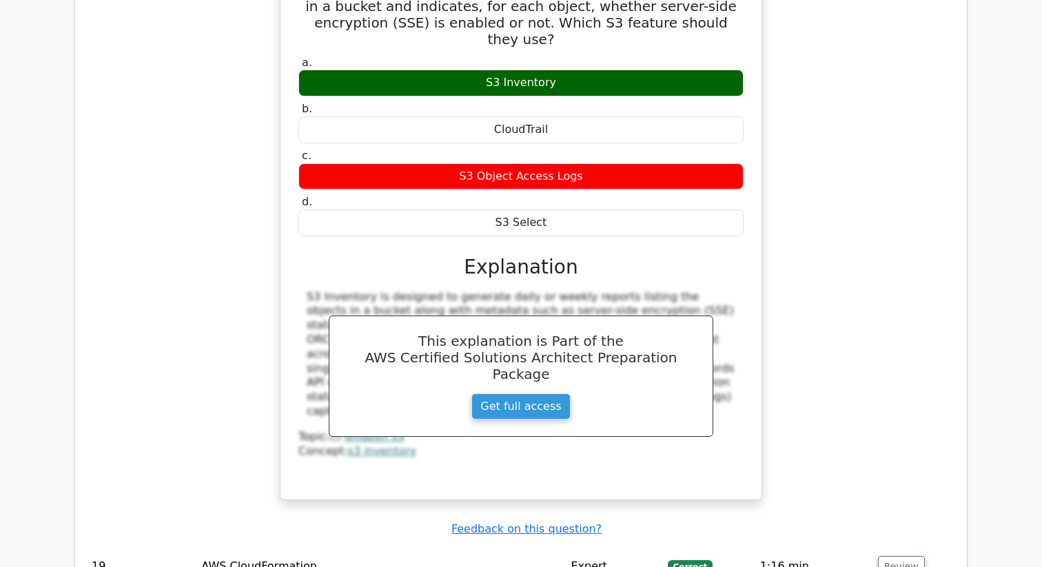
scroll to position [12296, 0]
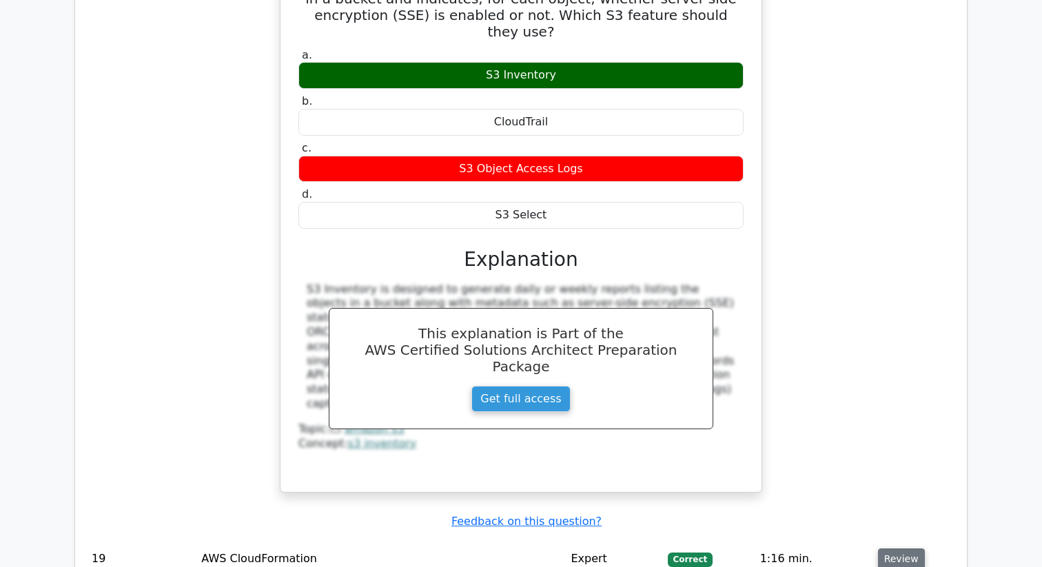
click at [912, 549] on button "Review" at bounding box center [901, 559] width 47 height 21
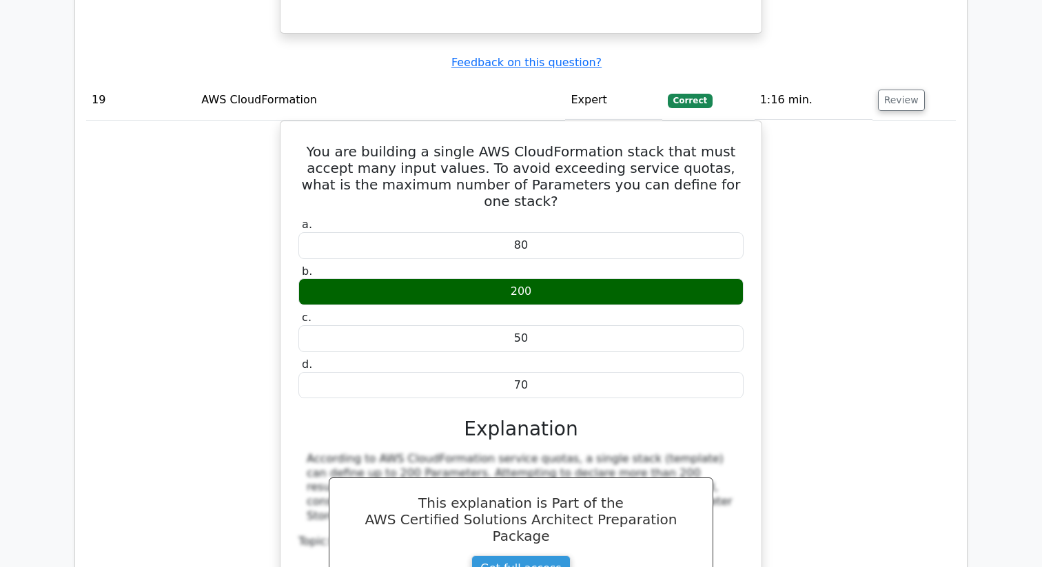
scroll to position [12766, 0]
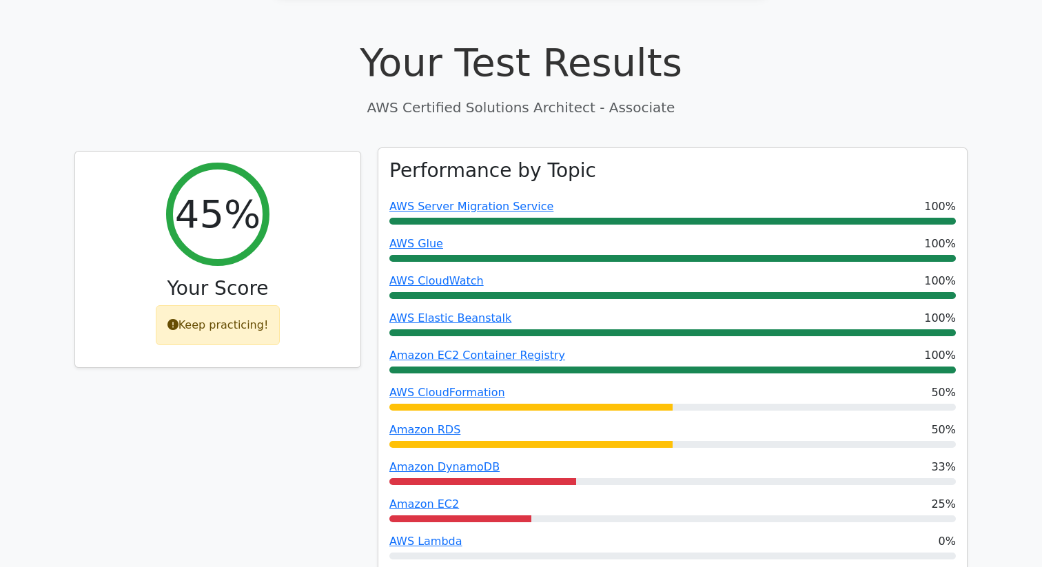
scroll to position [368, 0]
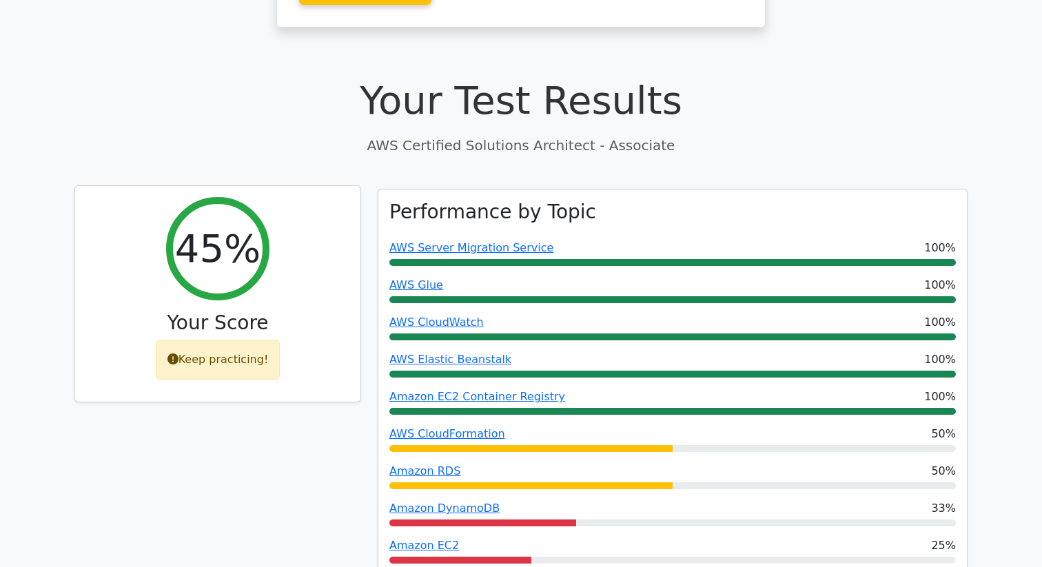
click at [253, 340] on div "Keep practicing!" at bounding box center [218, 360] width 125 height 40
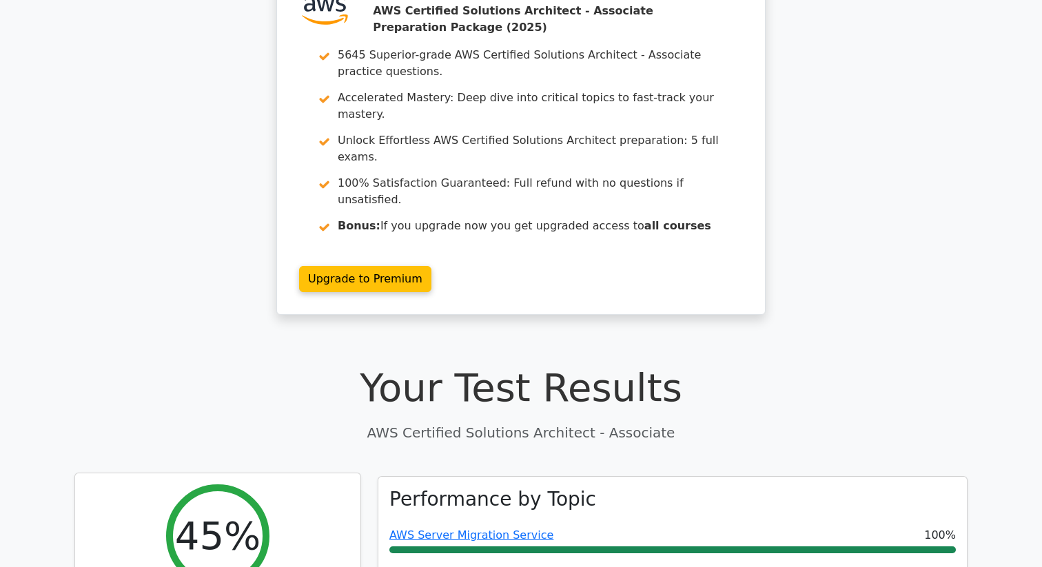
scroll to position [0, 0]
